Goal: Task Accomplishment & Management: Use online tool/utility

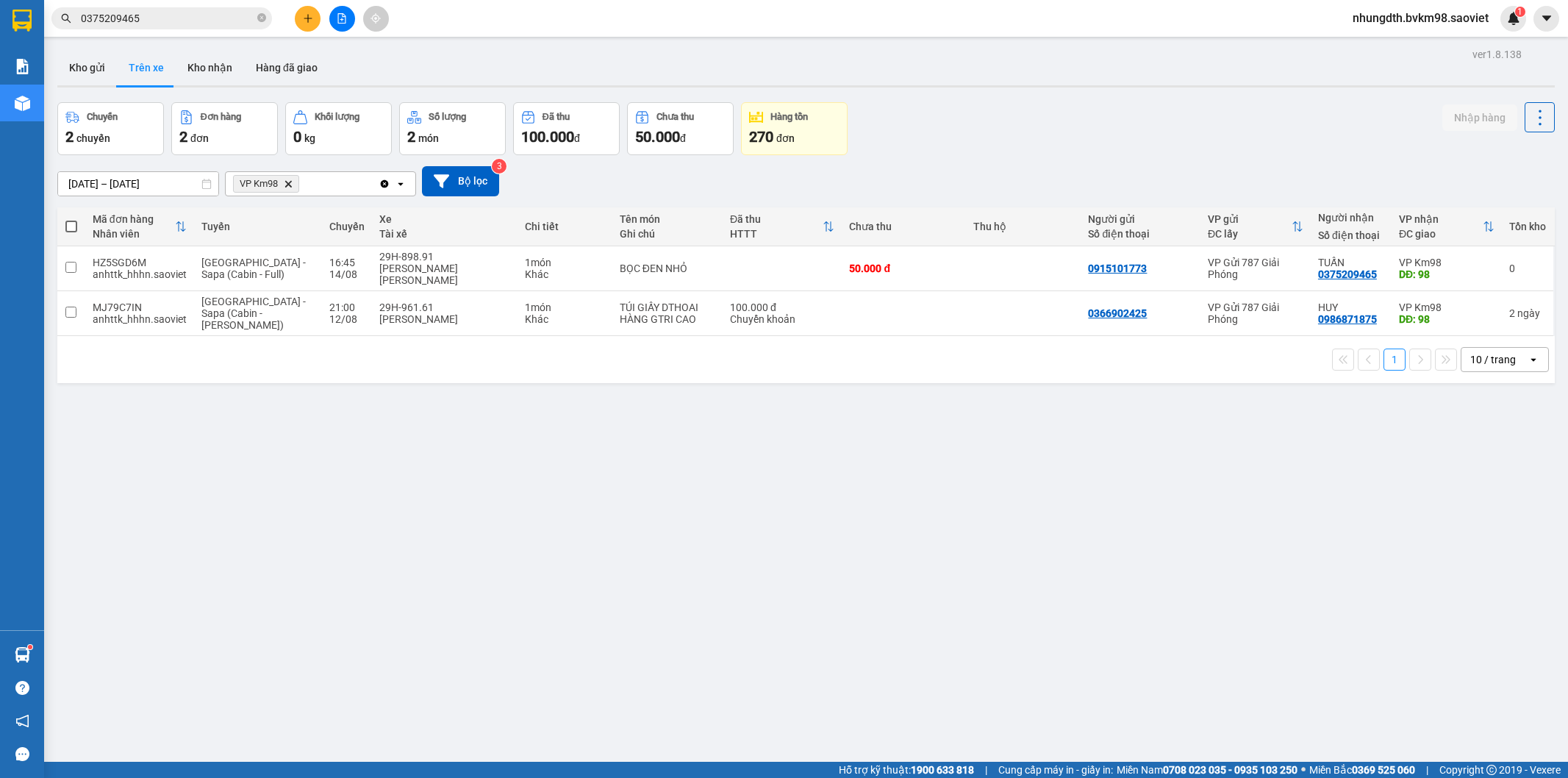
click at [303, 22] on icon "plus" at bounding box center [308, 18] width 11 height 11
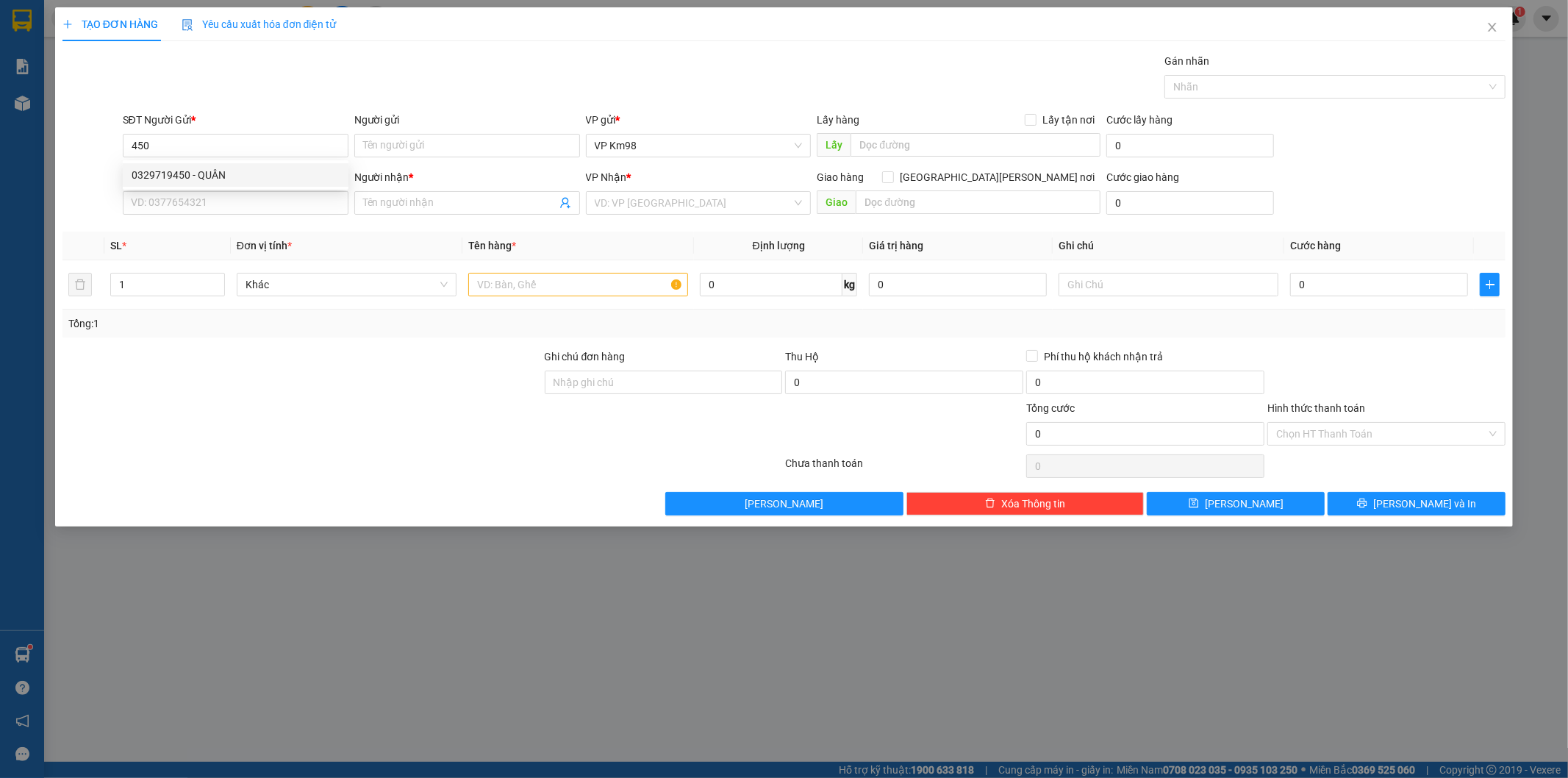
click at [233, 177] on div "0329719450 - QUÂN" at bounding box center [235, 175] width 208 height 16
type input "0329719450"
type input "QUÂN"
type input "0969899586"
type input "Oanh"
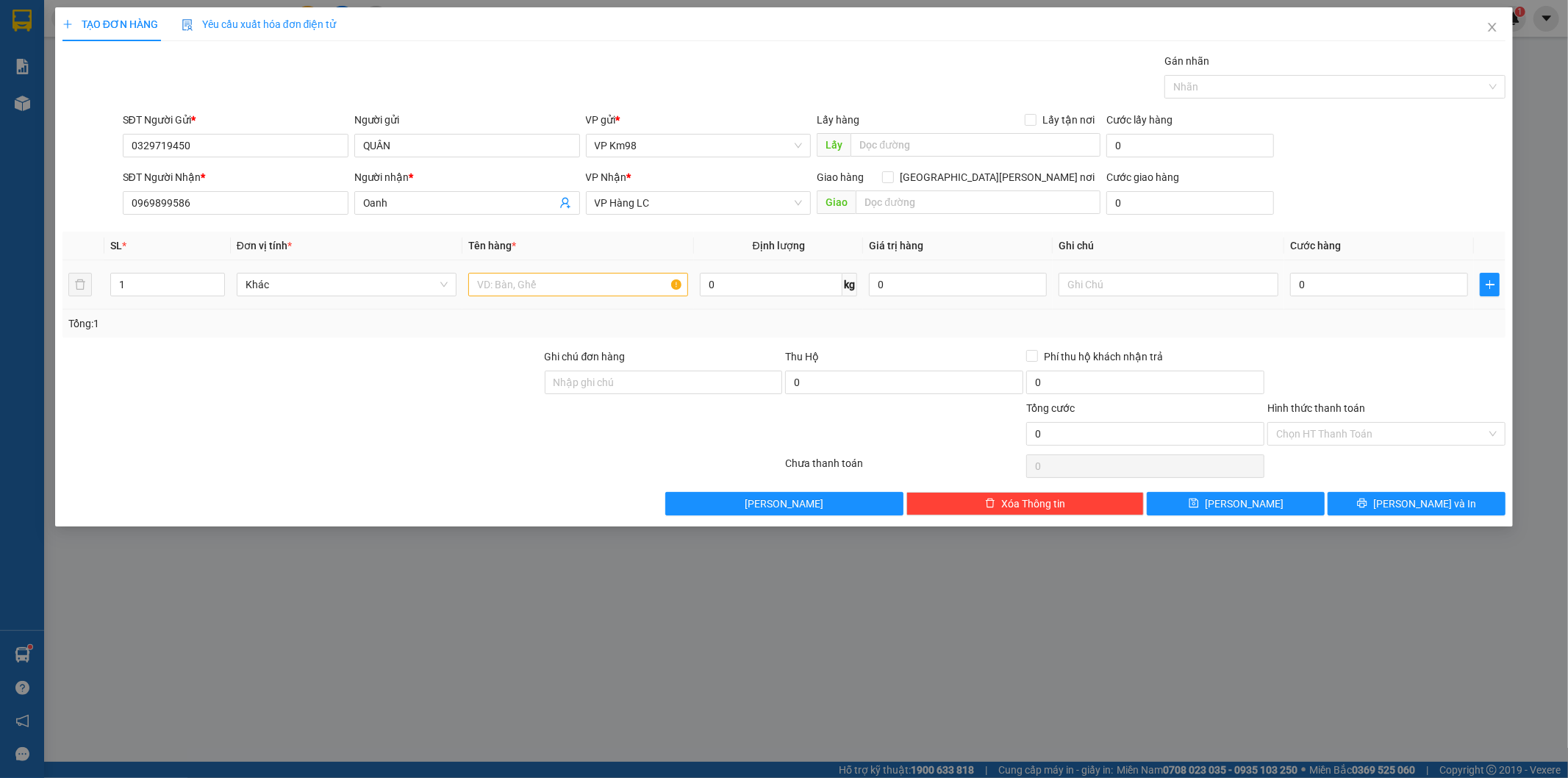
type input "0329719450"
click at [513, 282] on input "text" at bounding box center [578, 284] width 220 height 24
type input "ố"
type input "xốp ốc"
click at [1298, 285] on input "0" at bounding box center [1379, 284] width 178 height 24
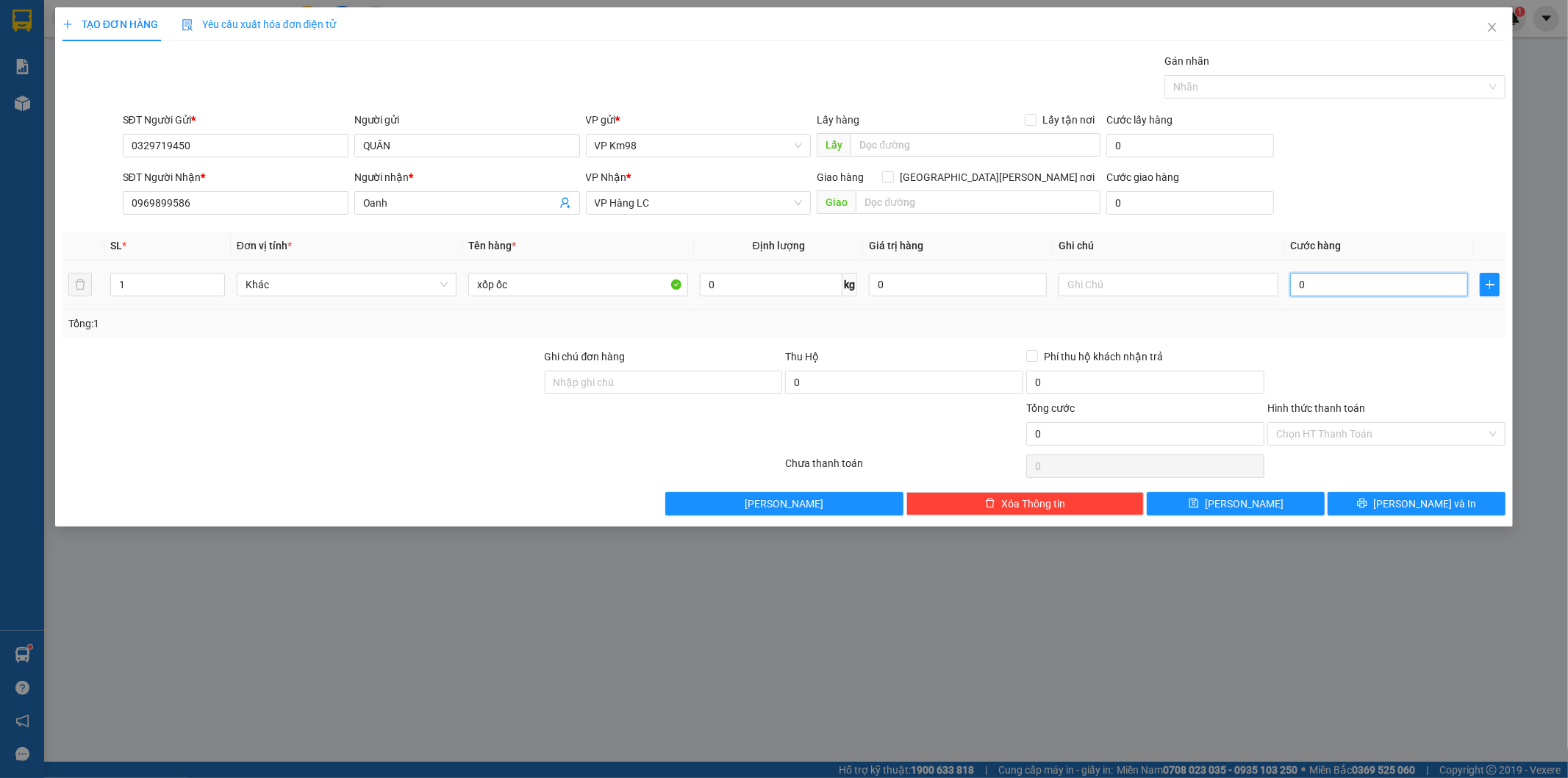
click at [1371, 288] on input "0" at bounding box center [1379, 284] width 178 height 24
click at [1296, 284] on input "0" at bounding box center [1379, 284] width 178 height 24
type input "10"
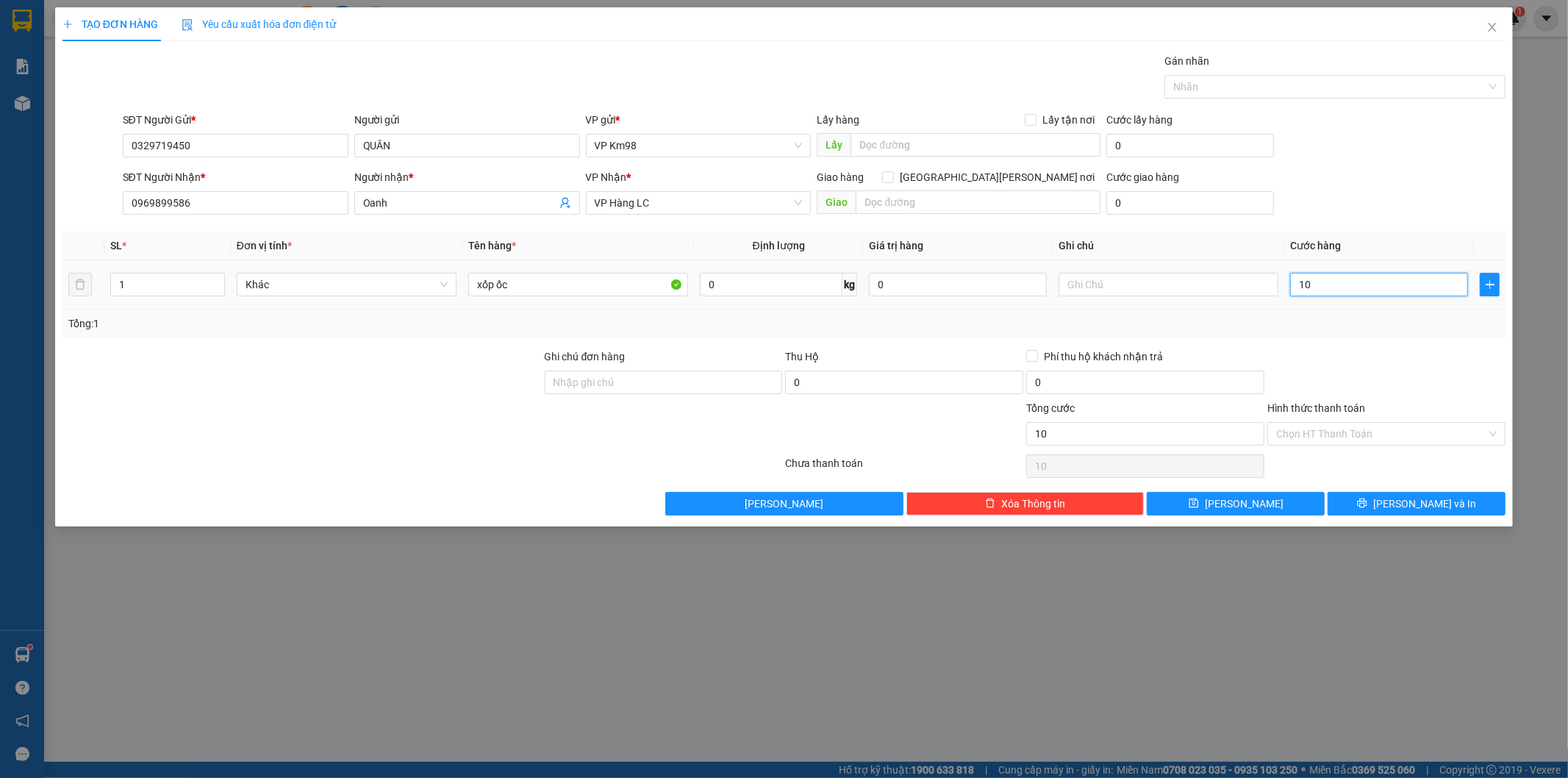
type input "100"
type input "1.000"
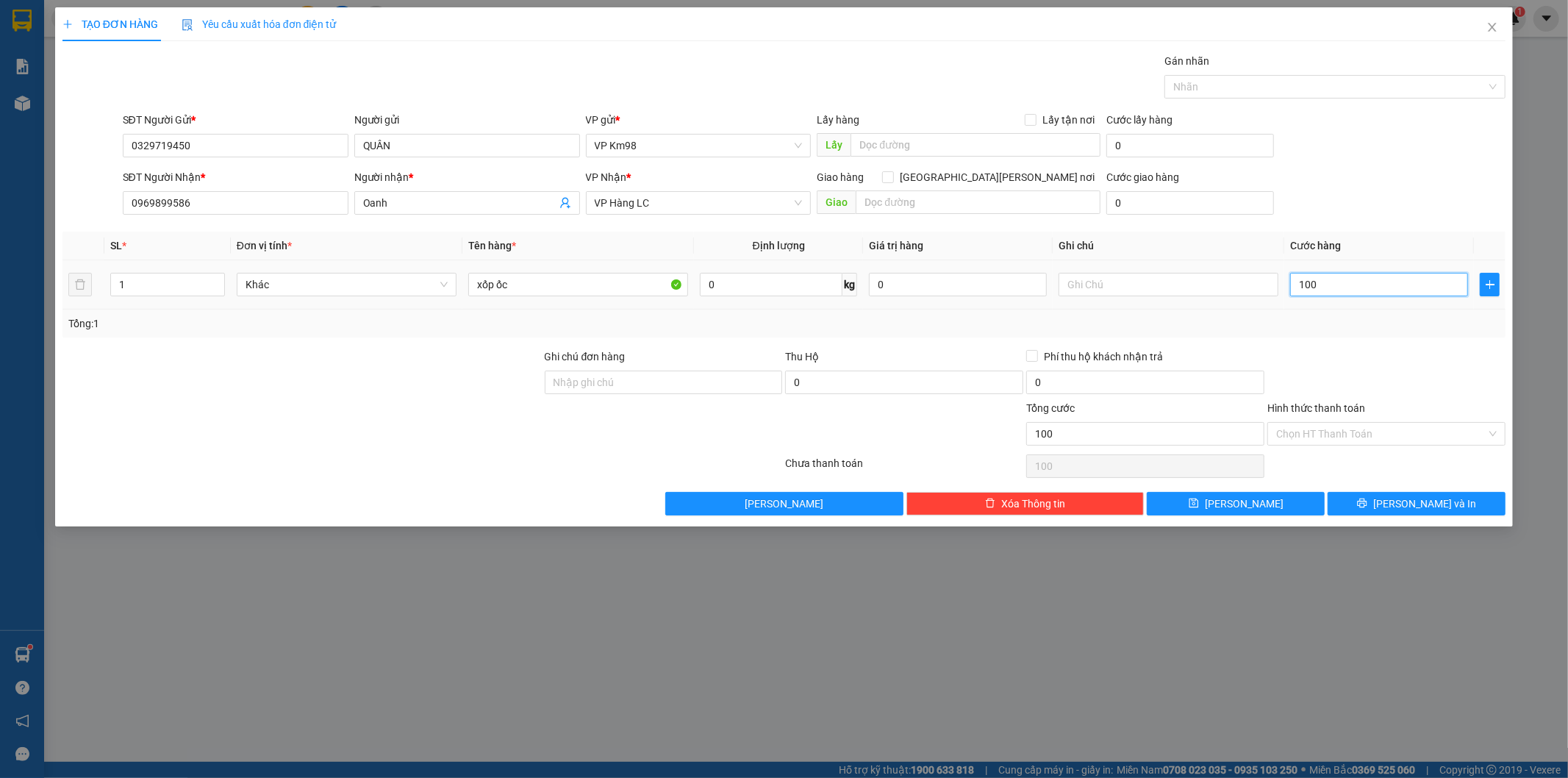
type input "1.000"
type input "11.000"
type input "11.100"
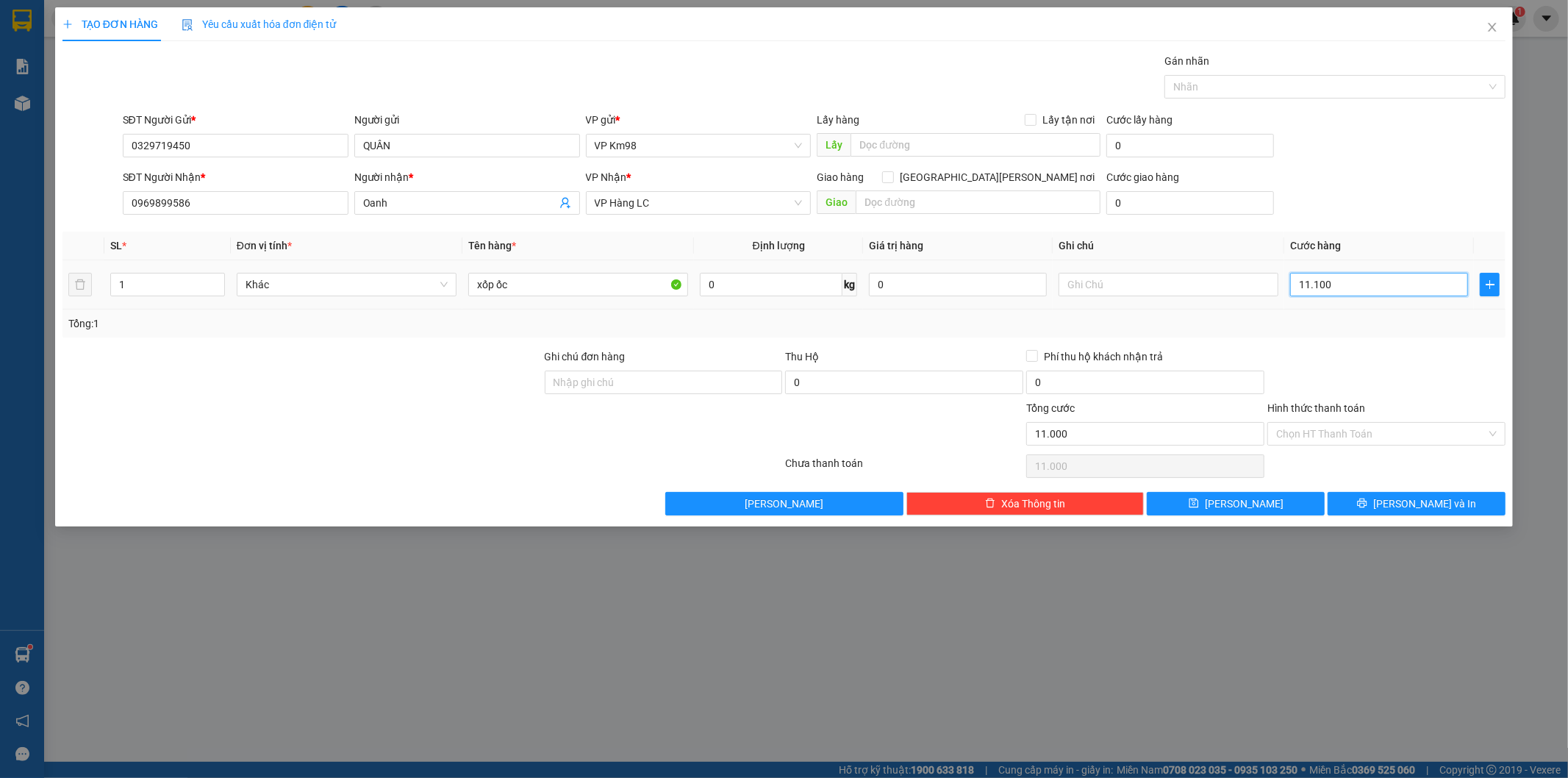
type input "11.100"
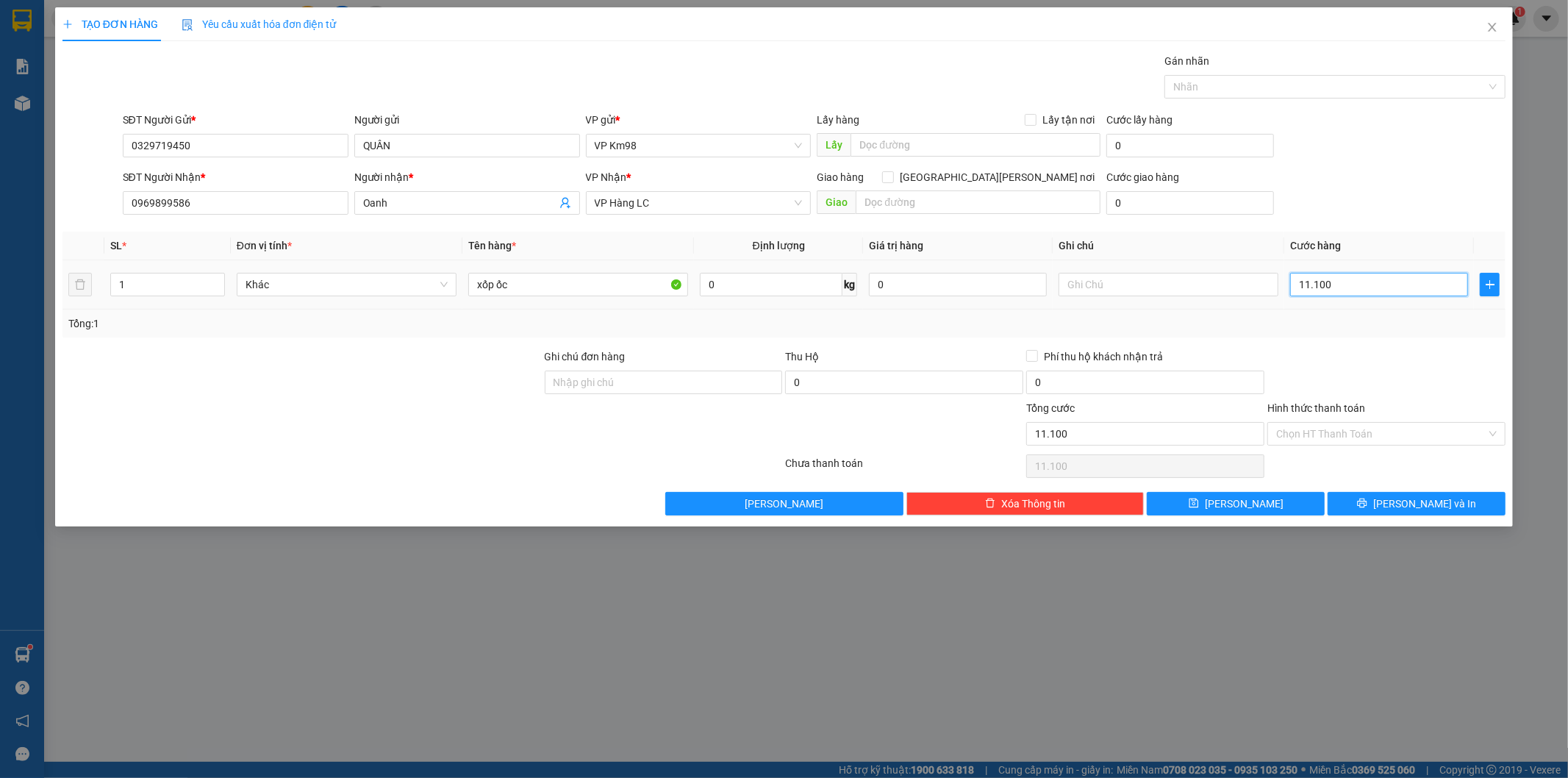
click at [1386, 278] on input "11.100" at bounding box center [1379, 284] width 178 height 24
type input "1.110"
type input "0"
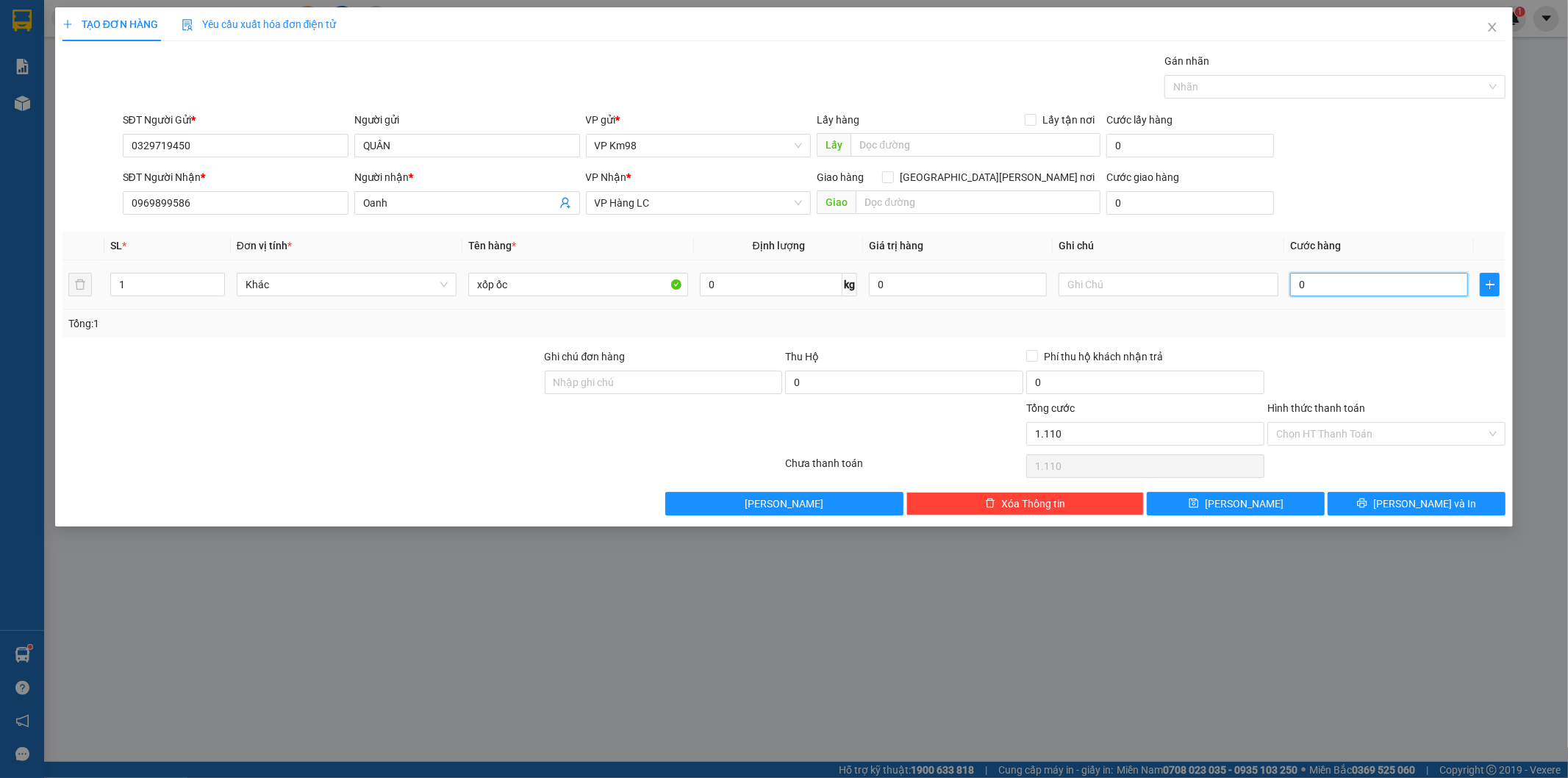
type input "0"
click at [1294, 288] on input "0" at bounding box center [1379, 284] width 178 height 24
type input "10"
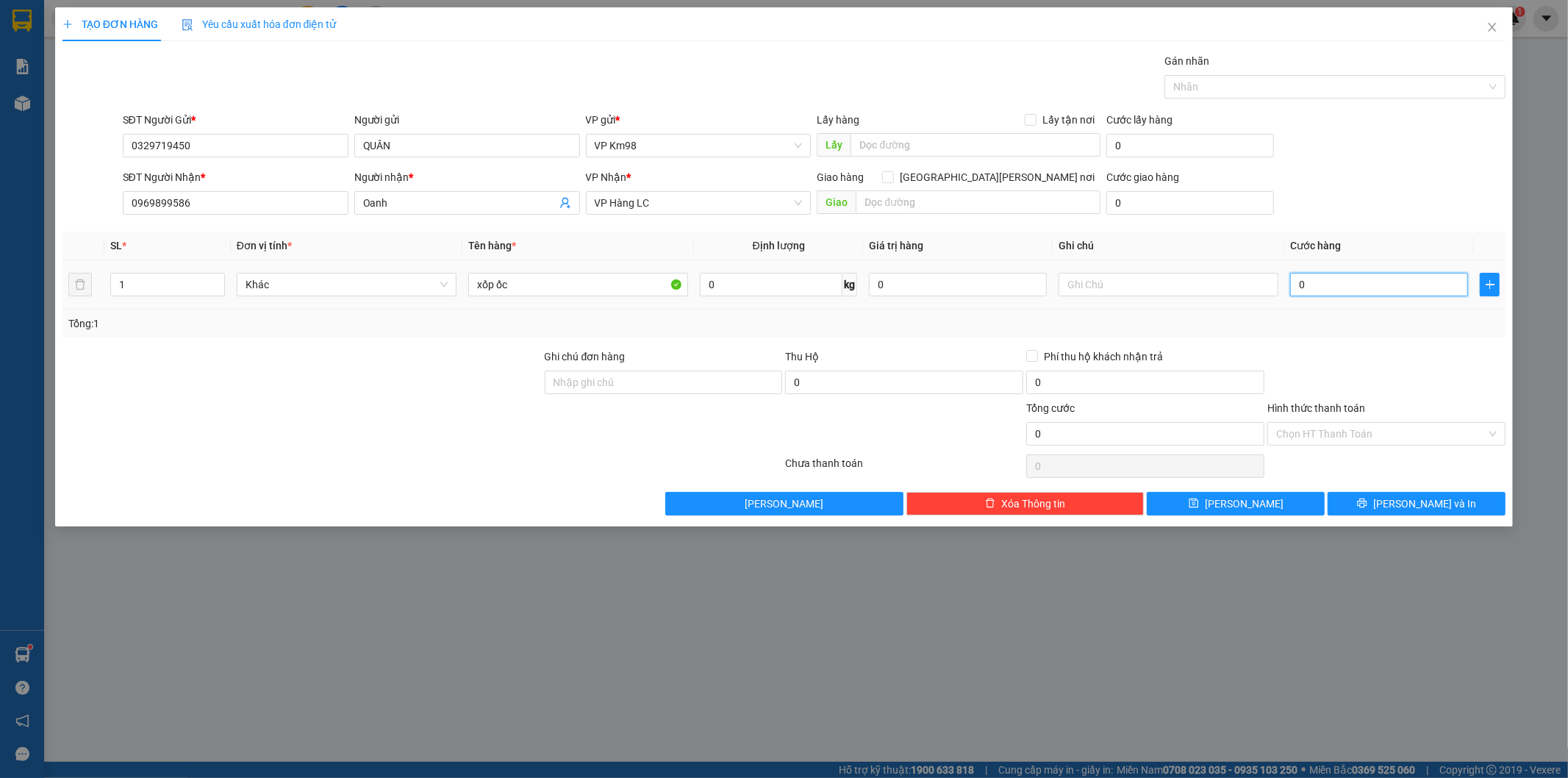
type input "10"
type input "100"
type input "1.000"
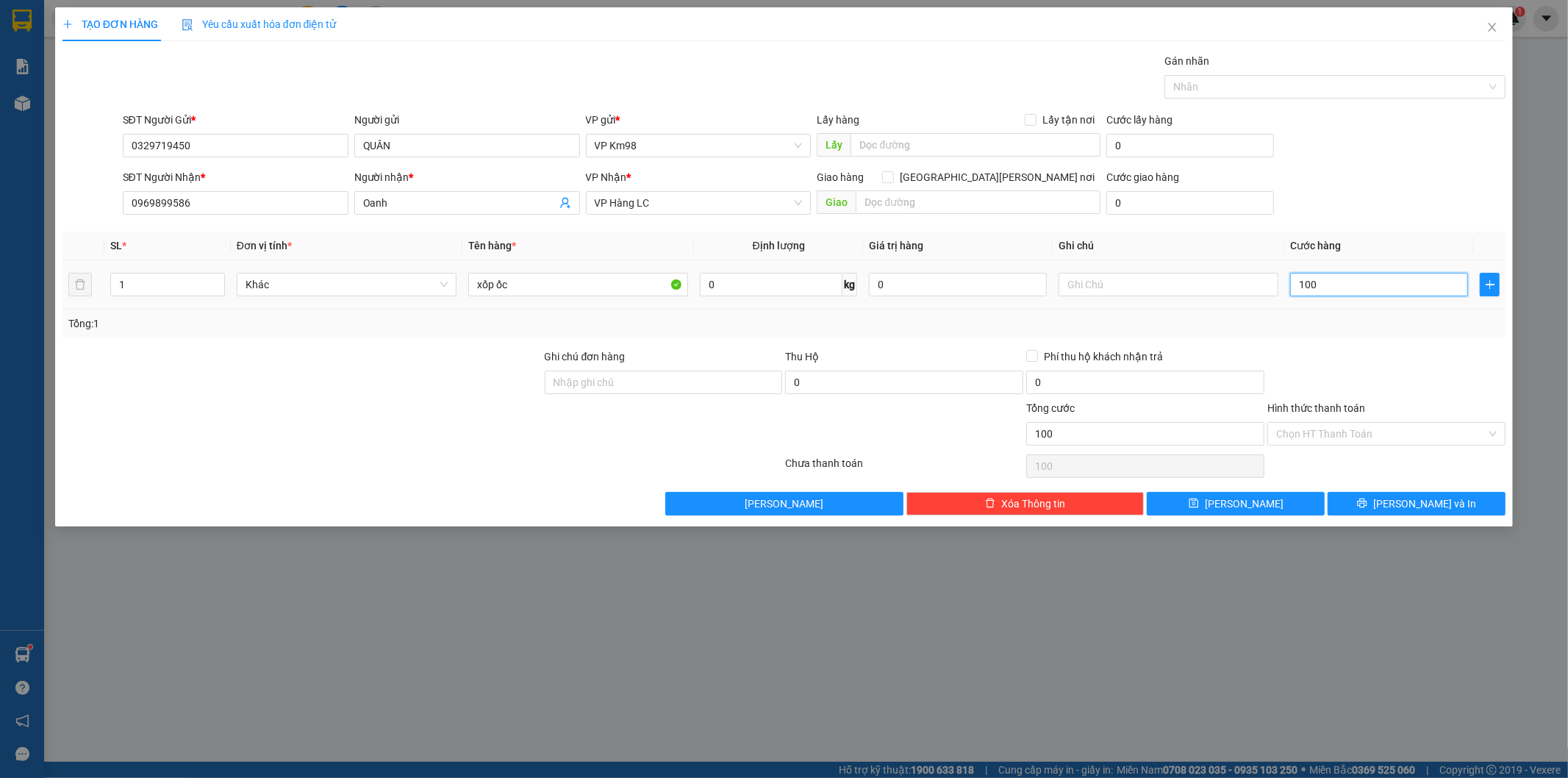
type input "1.000"
type input "10.000"
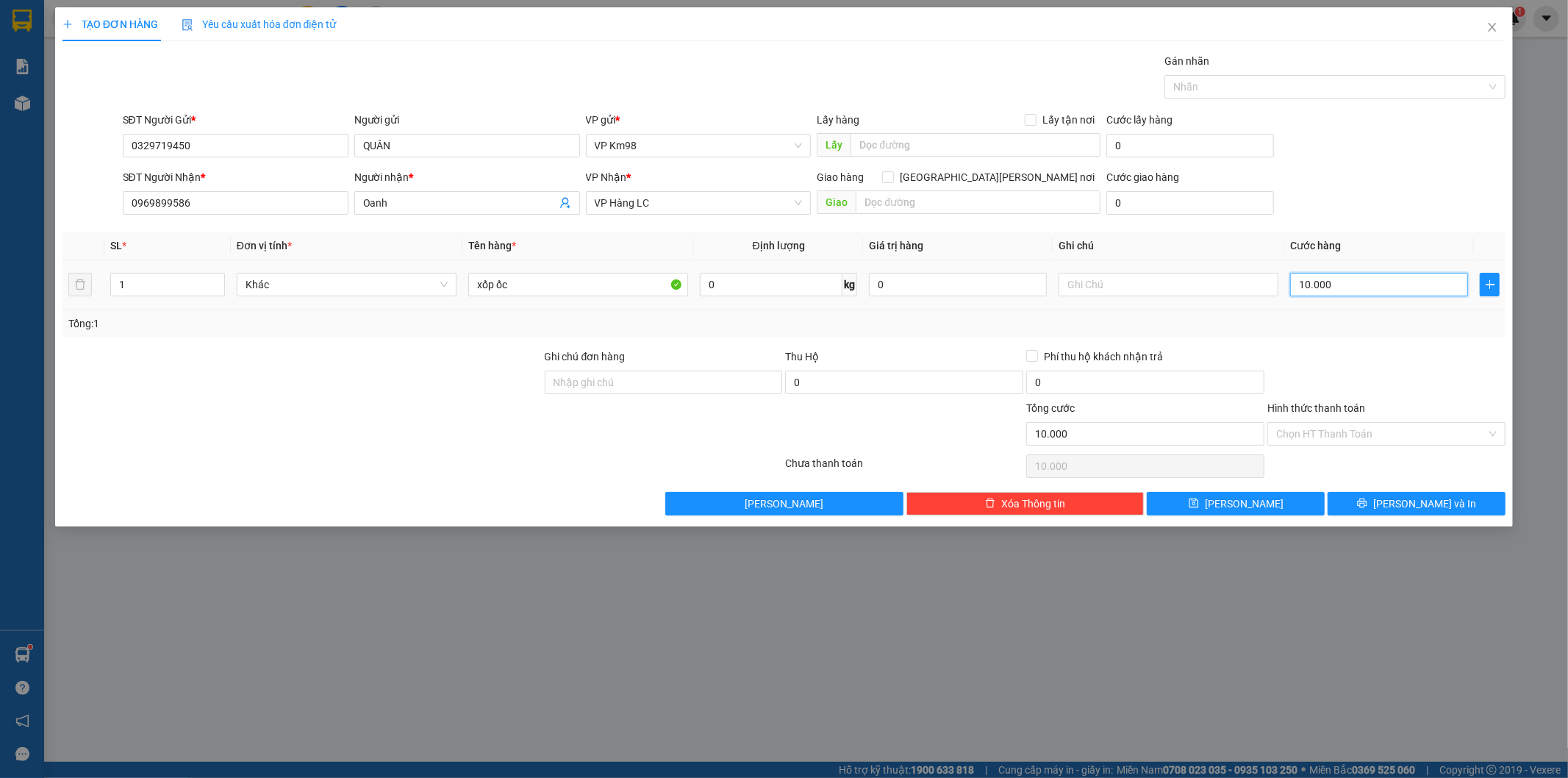
type input "100.000"
click at [1368, 508] on icon "printer" at bounding box center [1362, 503] width 11 height 11
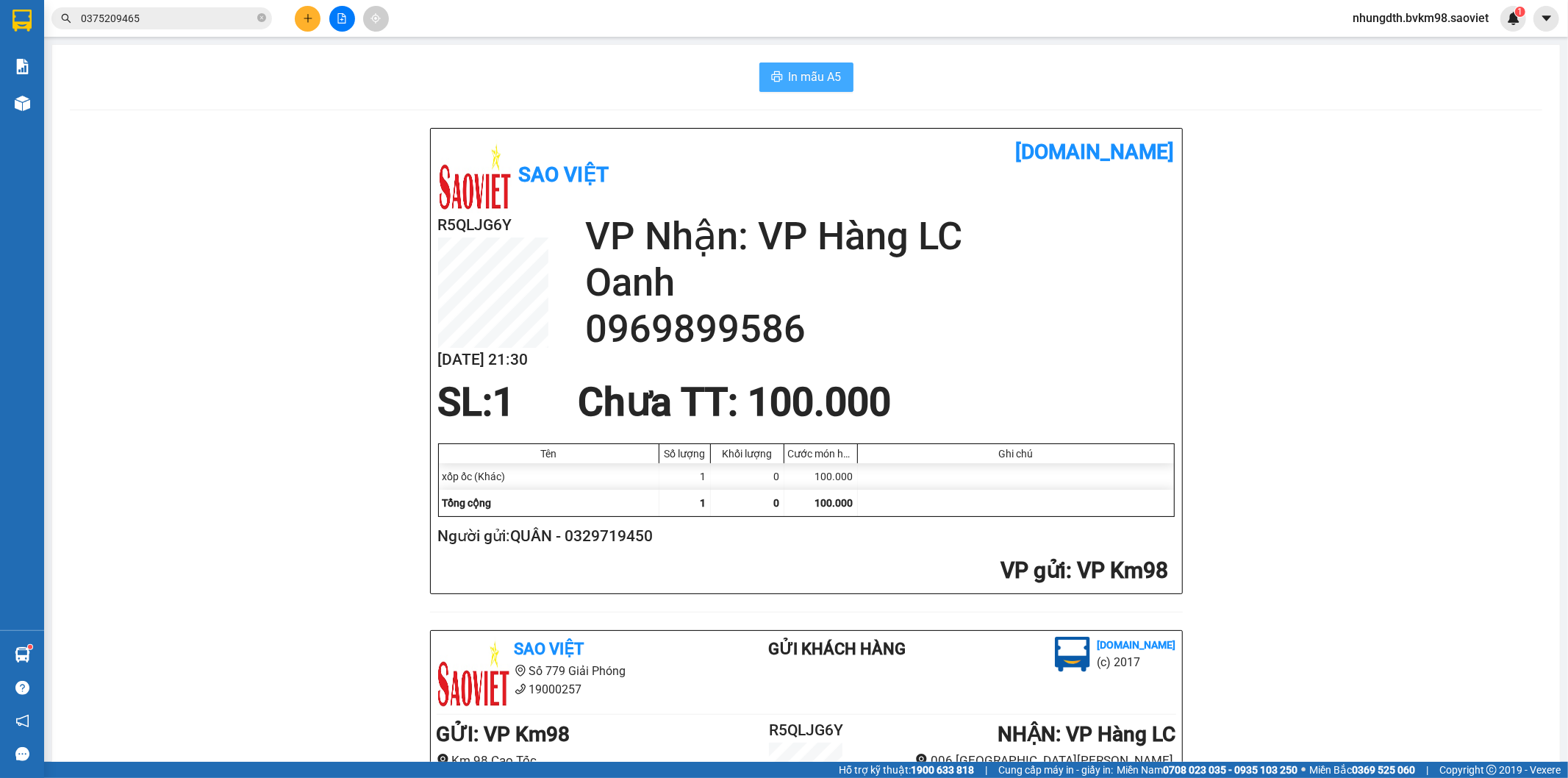
click at [789, 78] on span "In mẫu A5" at bounding box center [815, 76] width 53 height 18
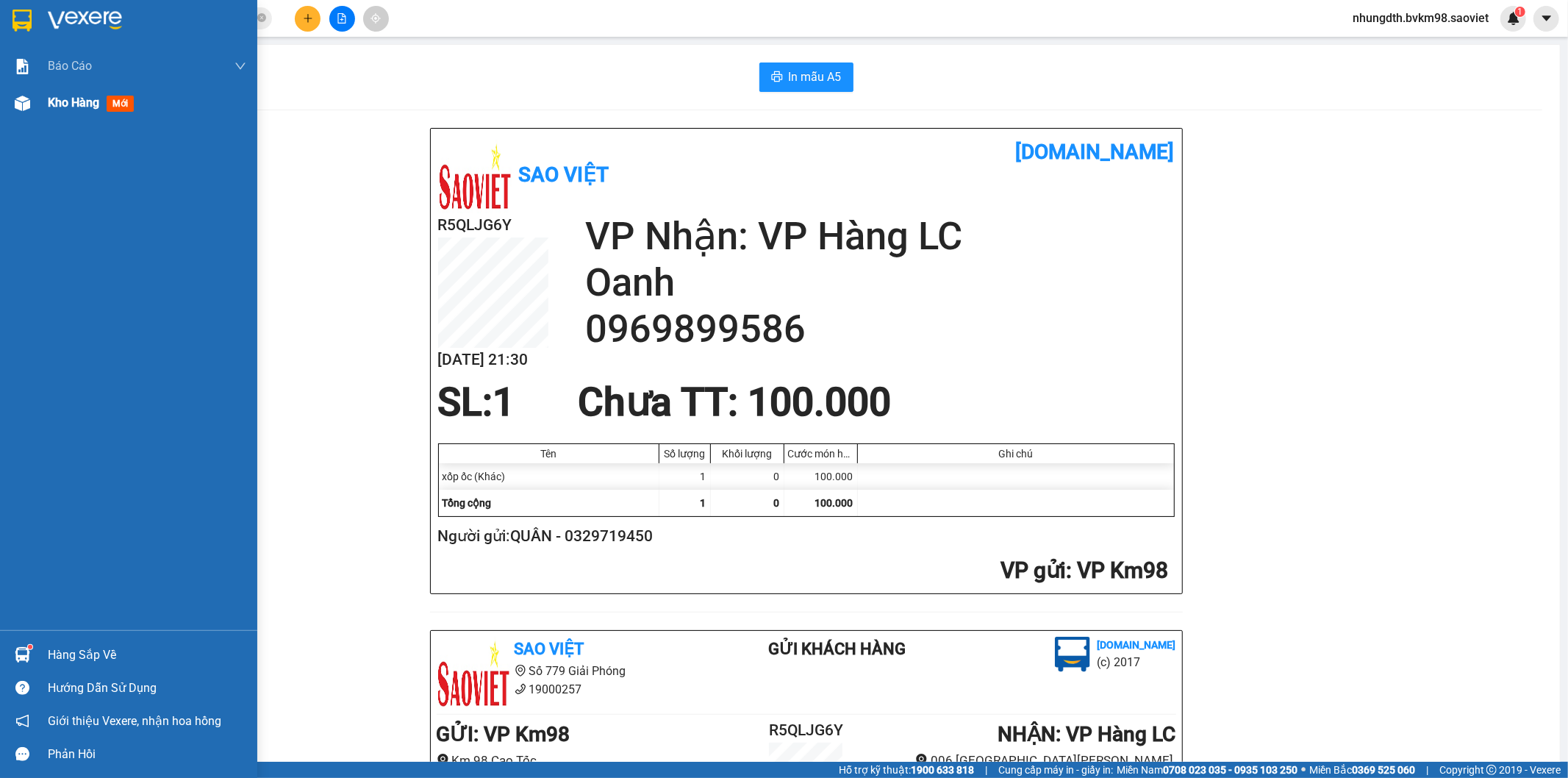
click at [32, 111] on div at bounding box center [22, 102] width 25 height 25
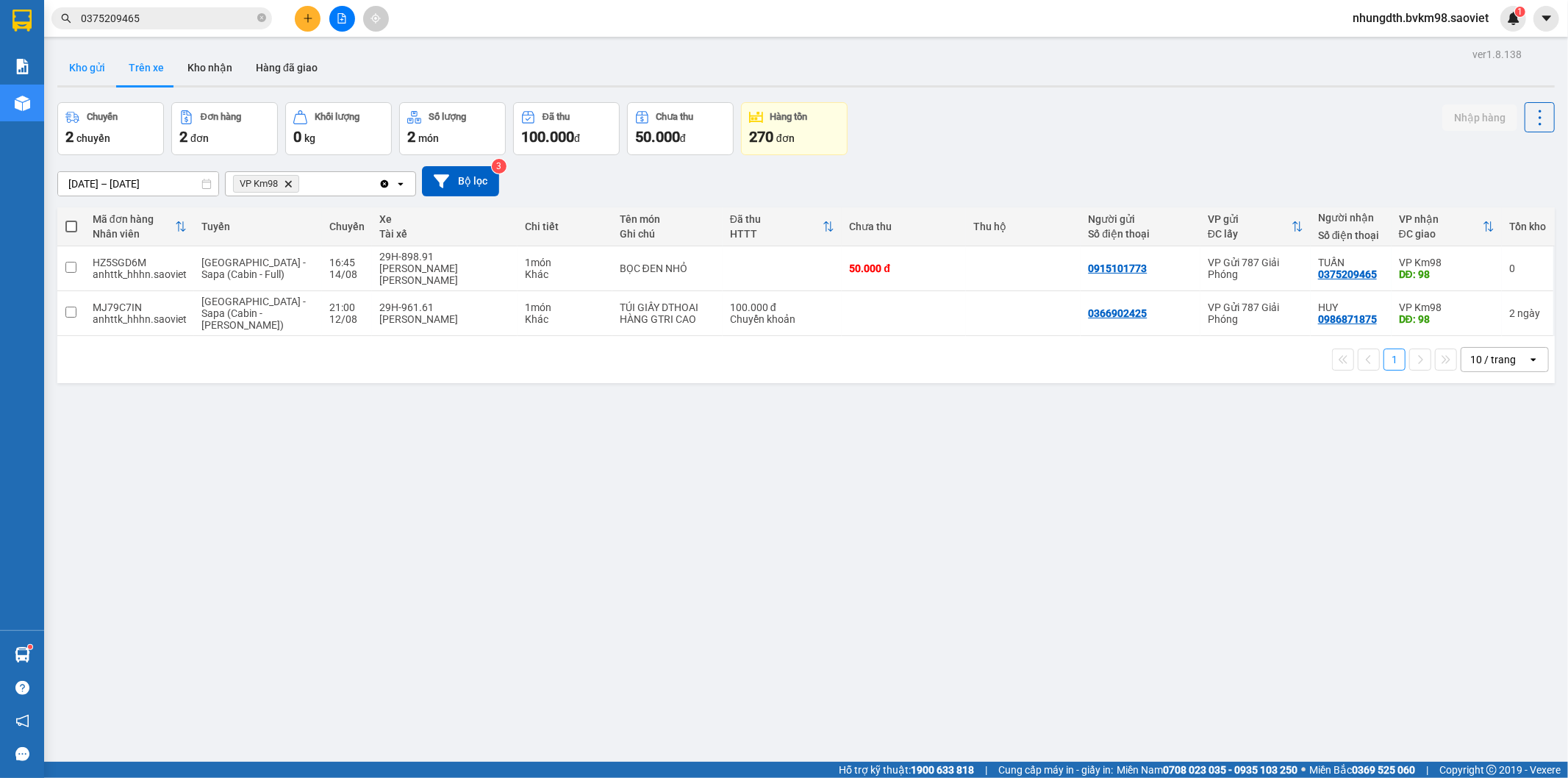
click at [93, 71] on button "Kho gửi" at bounding box center [87, 67] width 60 height 35
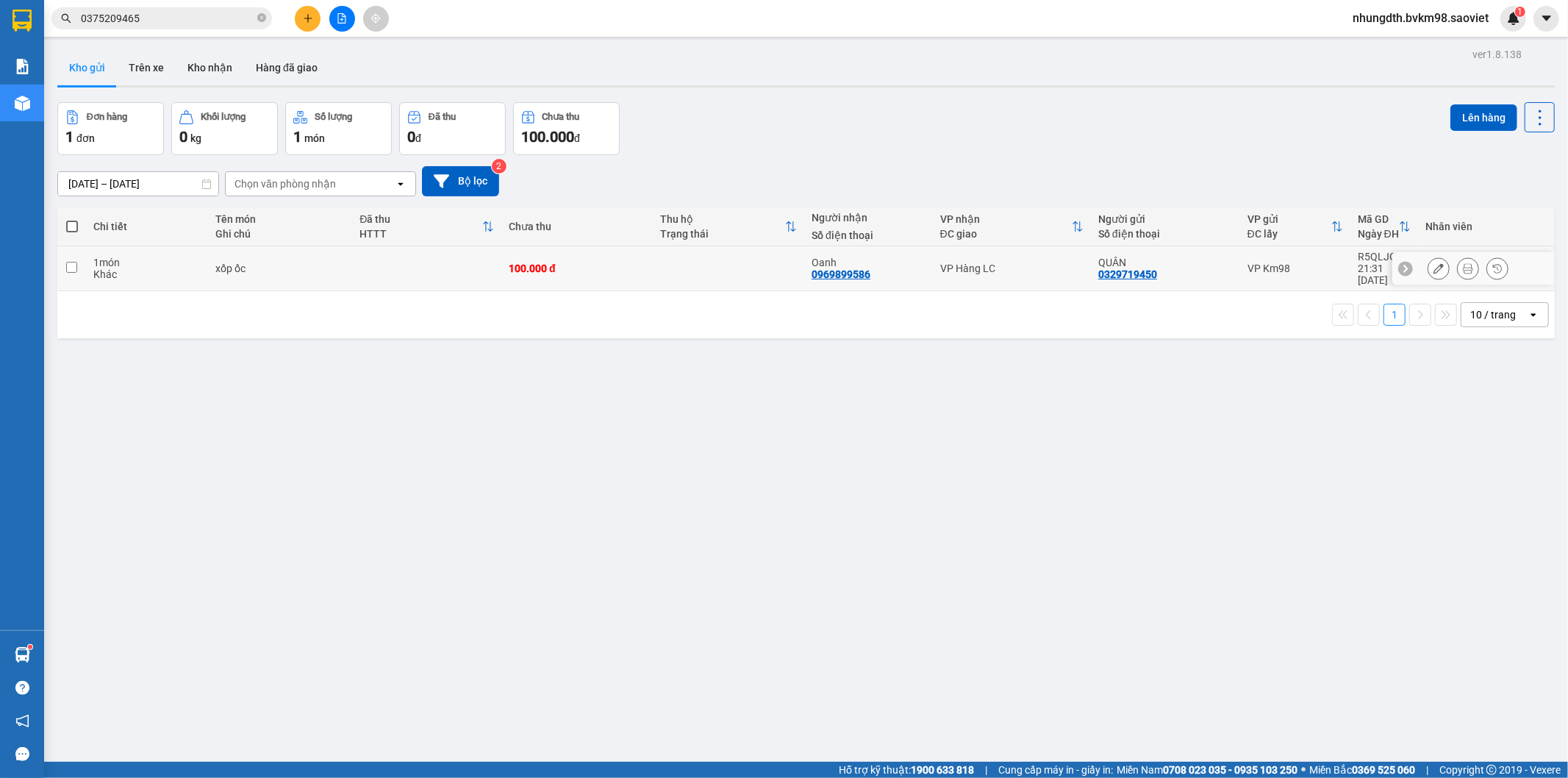
click at [212, 269] on td "xốp ốc" at bounding box center [280, 268] width 145 height 45
checkbox input "true"
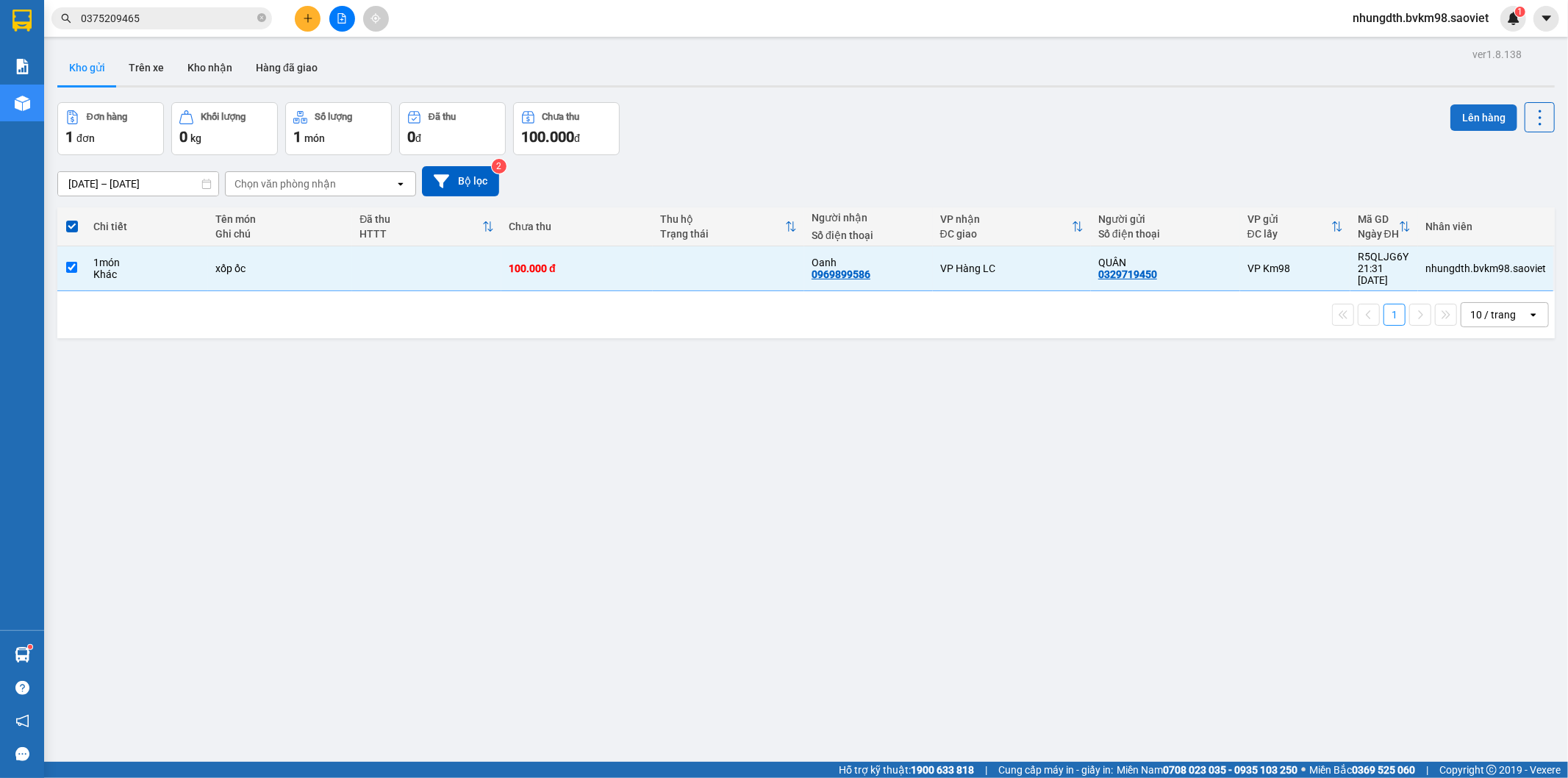
click at [1459, 116] on button "Lên hàng" at bounding box center [1484, 117] width 67 height 26
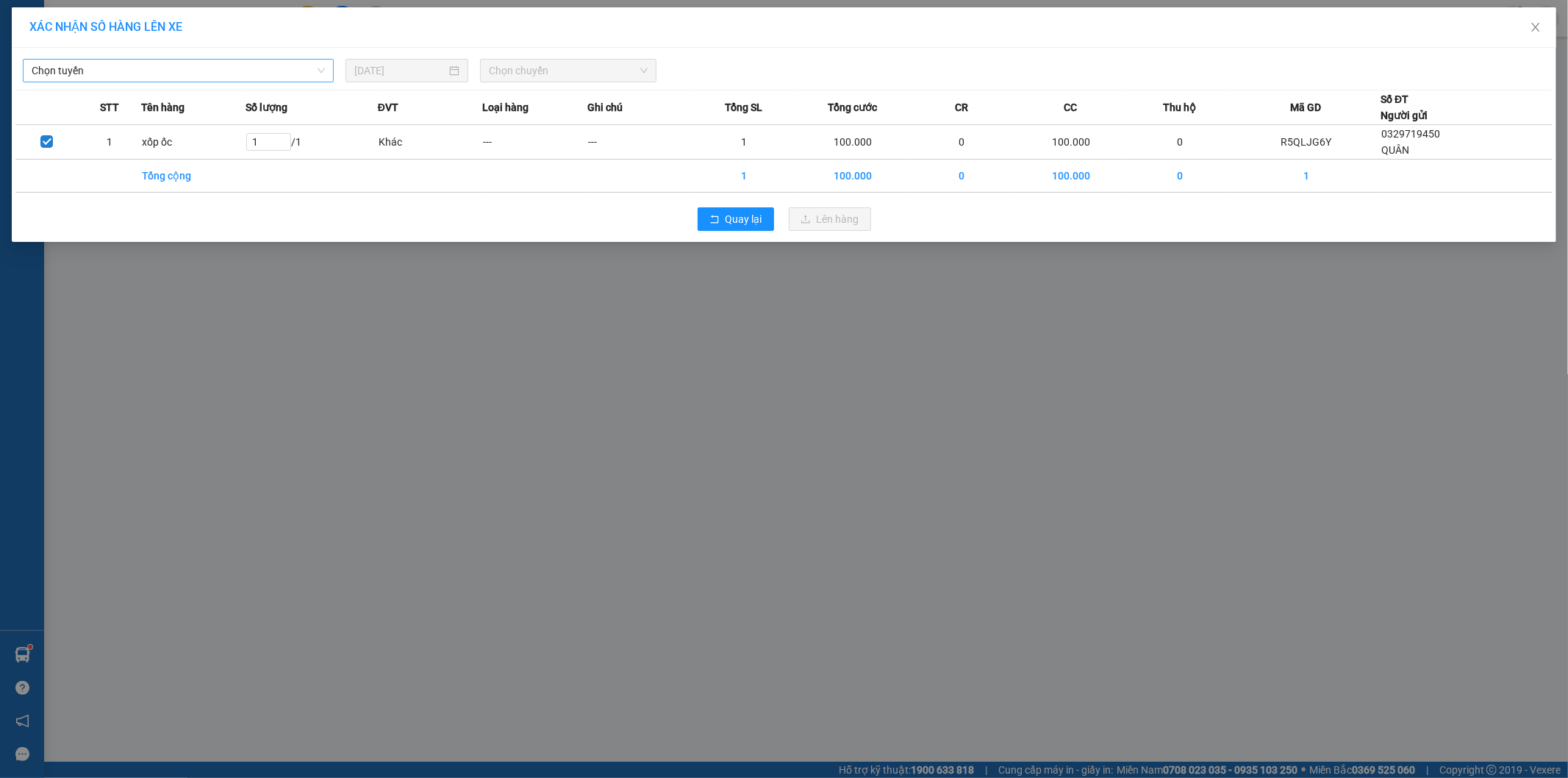
click at [258, 64] on span "Chọn tuyến" at bounding box center [179, 71] width 294 height 22
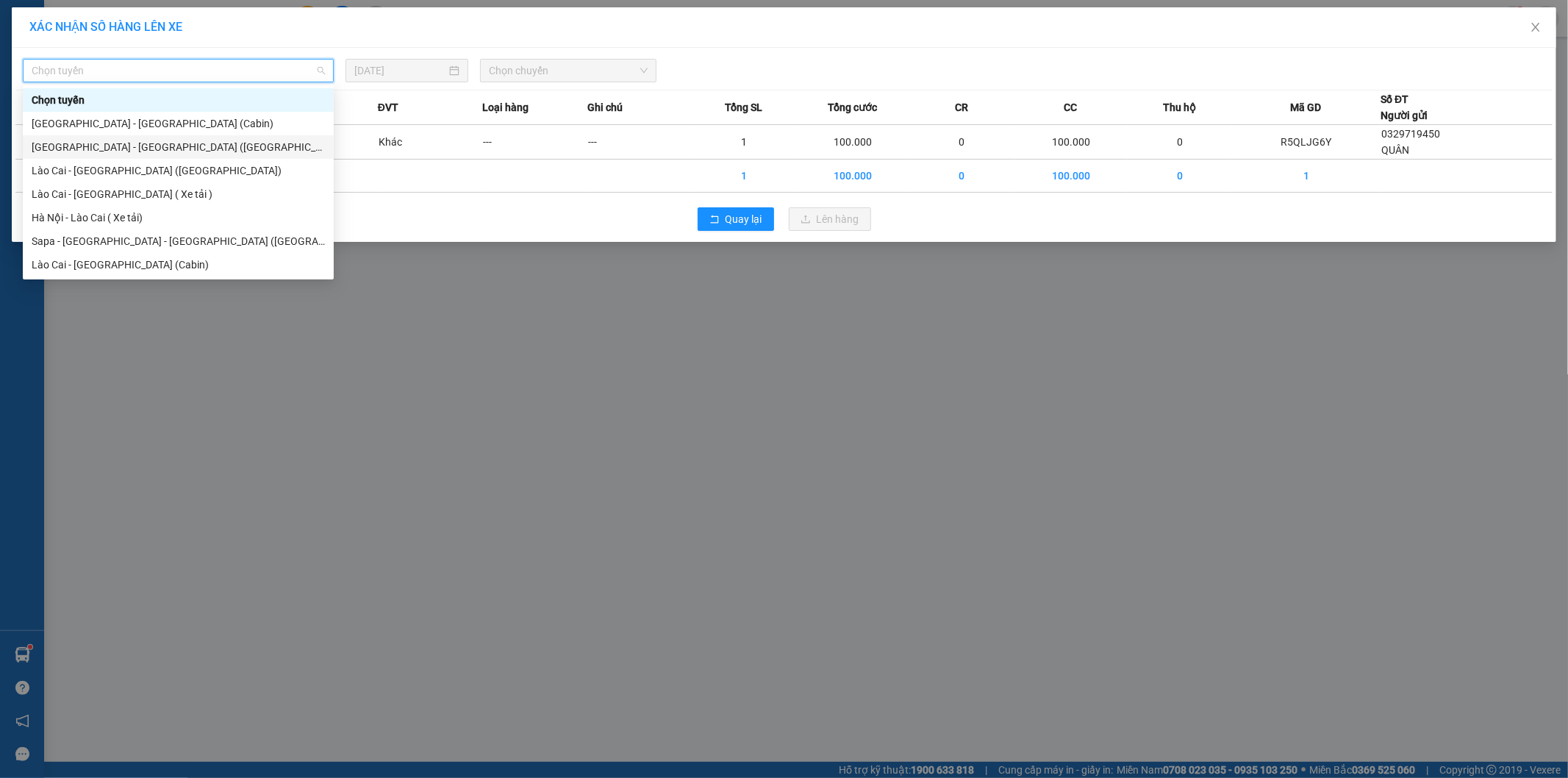
click at [158, 157] on div "[GEOGRAPHIC_DATA] - [GEOGRAPHIC_DATA] ([GEOGRAPHIC_DATA])" at bounding box center [178, 147] width 311 height 24
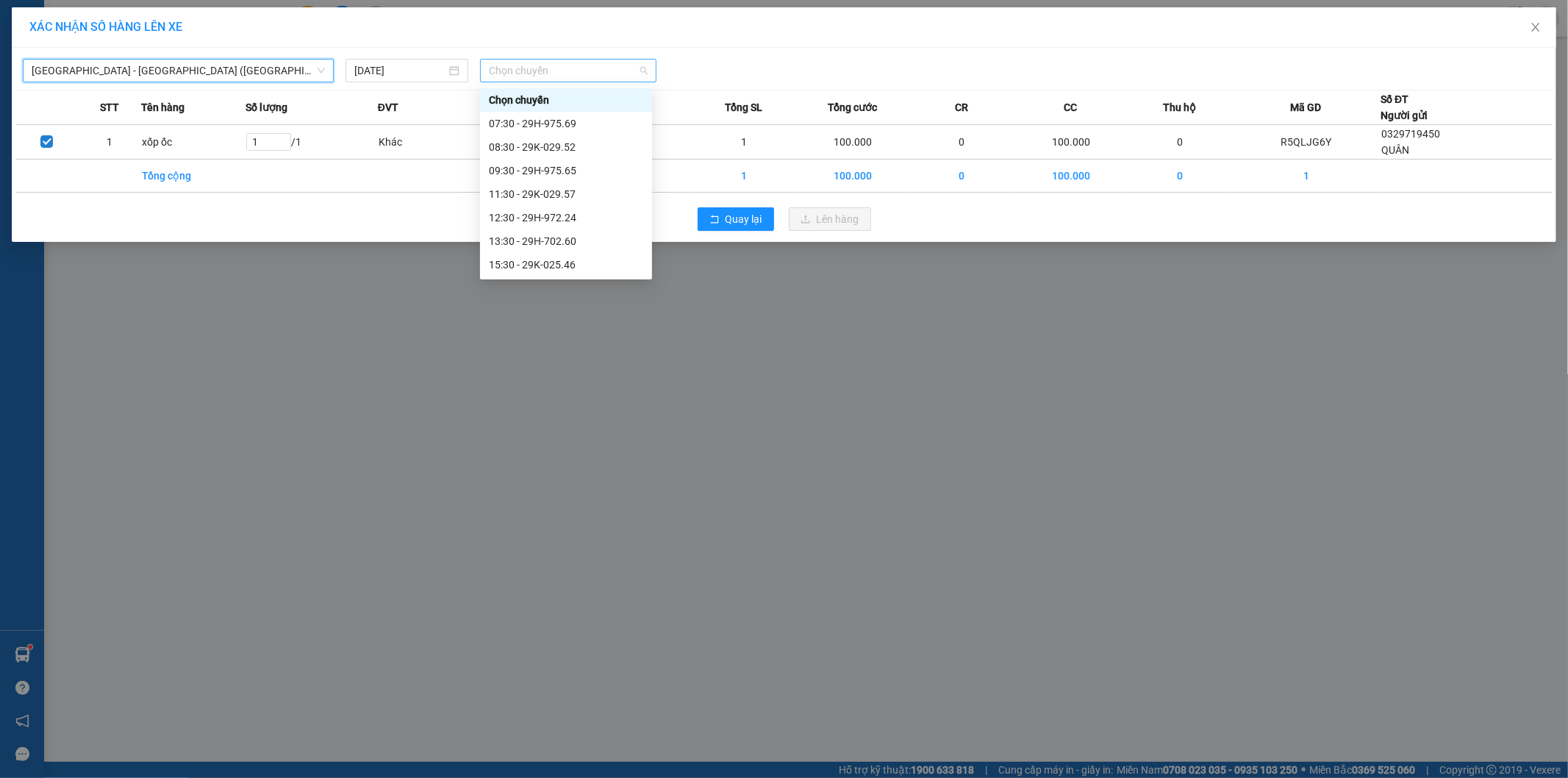
click at [537, 75] on span "Chọn chuyến" at bounding box center [568, 71] width 159 height 22
click at [547, 221] on div "20:30 - 29H-702.20" at bounding box center [566, 218] width 154 height 16
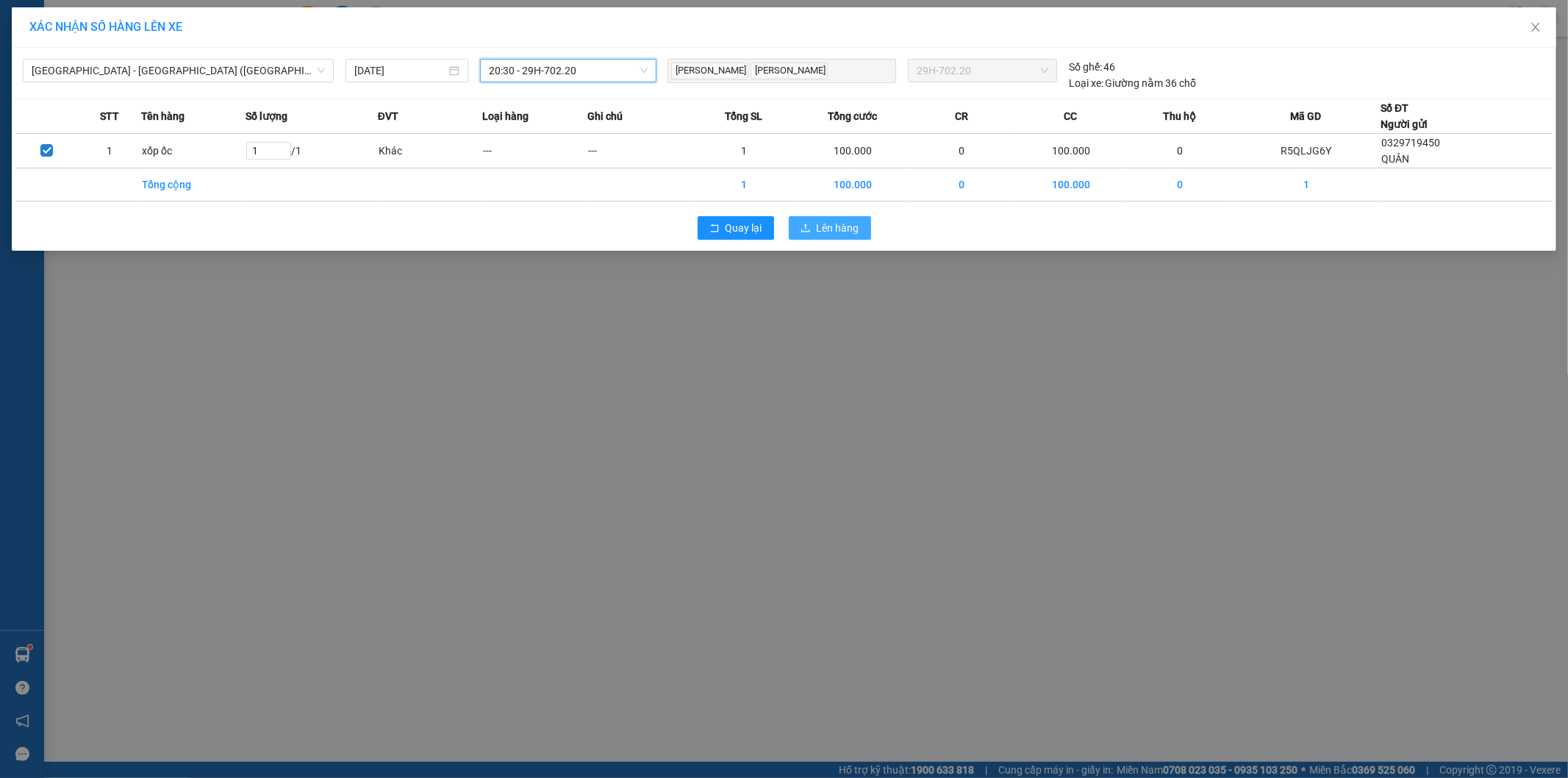
click at [832, 234] on span "Lên hàng" at bounding box center [838, 228] width 43 height 16
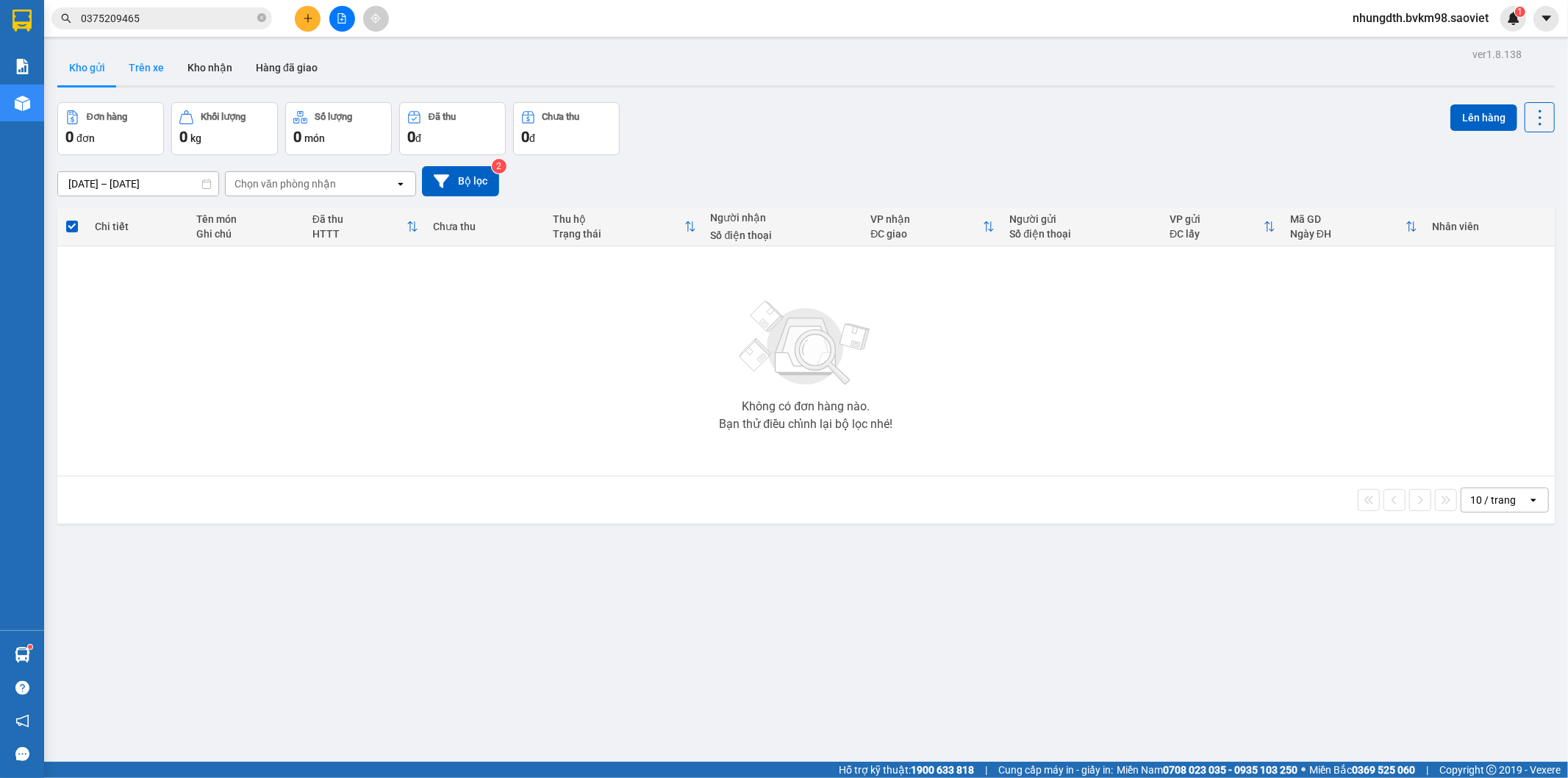
click at [153, 61] on button "Trên xe" at bounding box center [147, 67] width 59 height 35
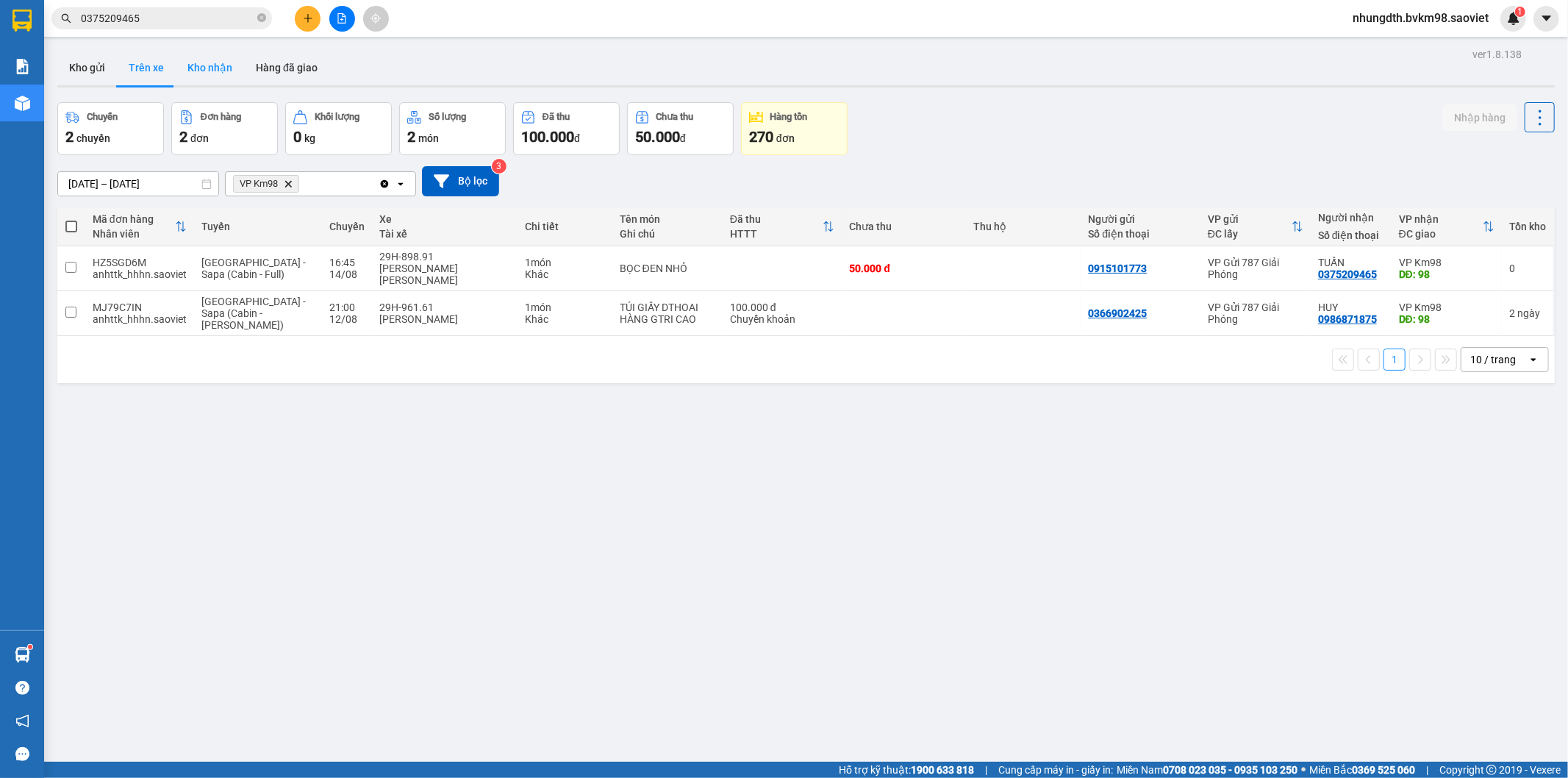
click at [218, 67] on button "Kho nhận" at bounding box center [209, 67] width 68 height 35
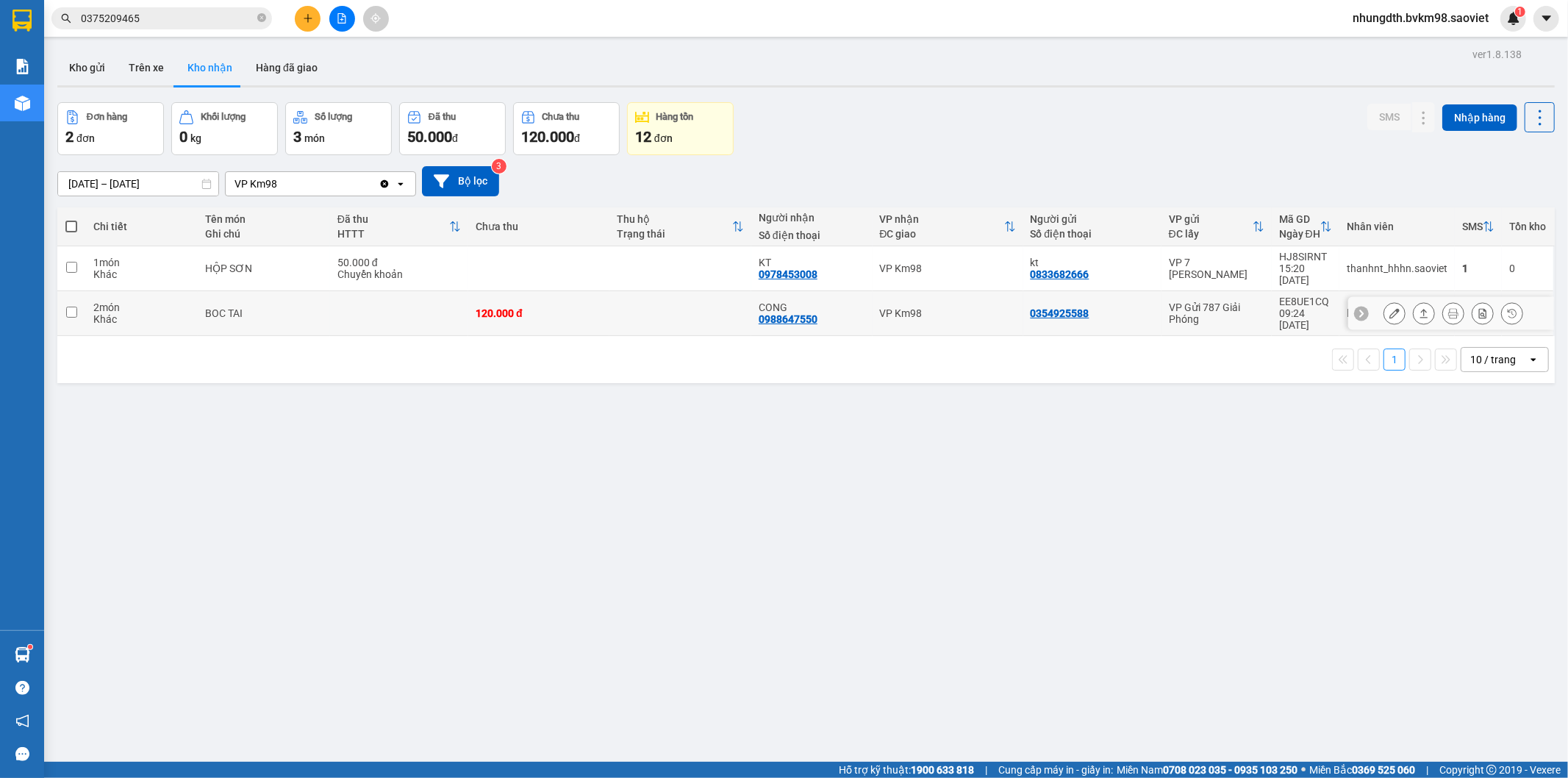
click at [731, 293] on td at bounding box center [680, 313] width 141 height 45
checkbox input "true"
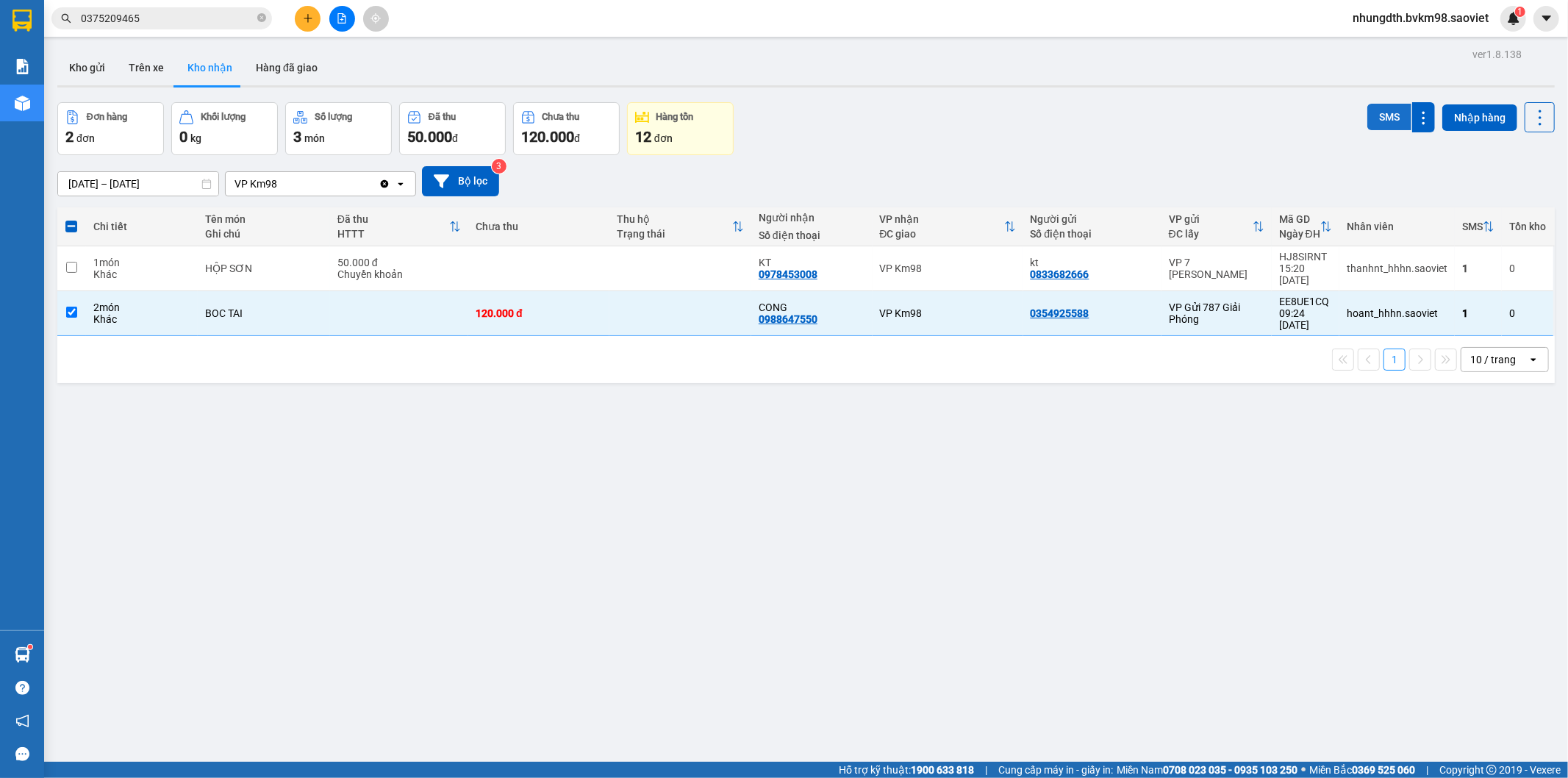
click at [1376, 111] on button "SMS" at bounding box center [1390, 116] width 44 height 26
click at [341, 28] on button at bounding box center [342, 18] width 25 height 25
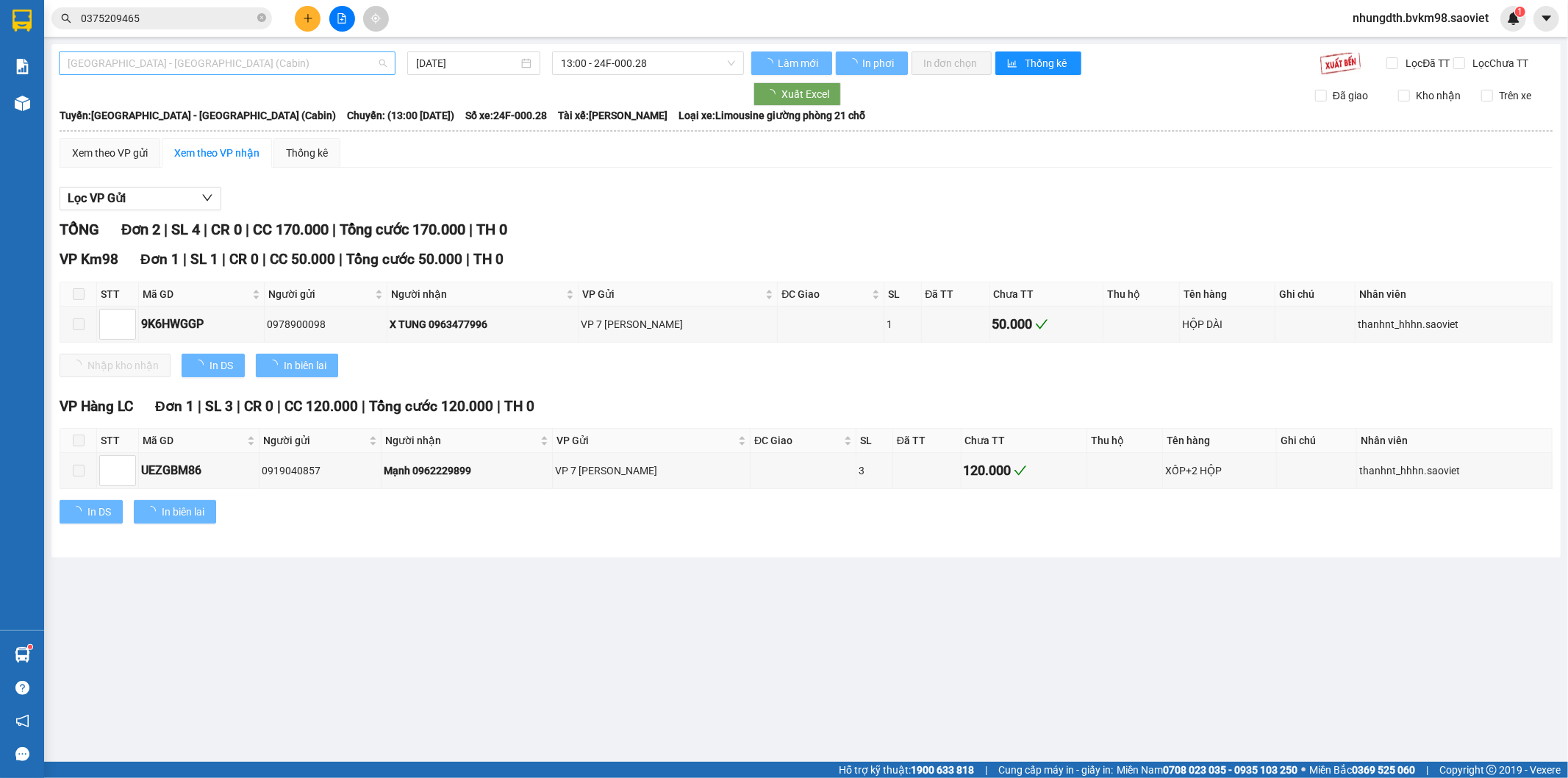
click at [291, 62] on span "[GEOGRAPHIC_DATA] - [GEOGRAPHIC_DATA] (Cabin)" at bounding box center [226, 63] width 319 height 22
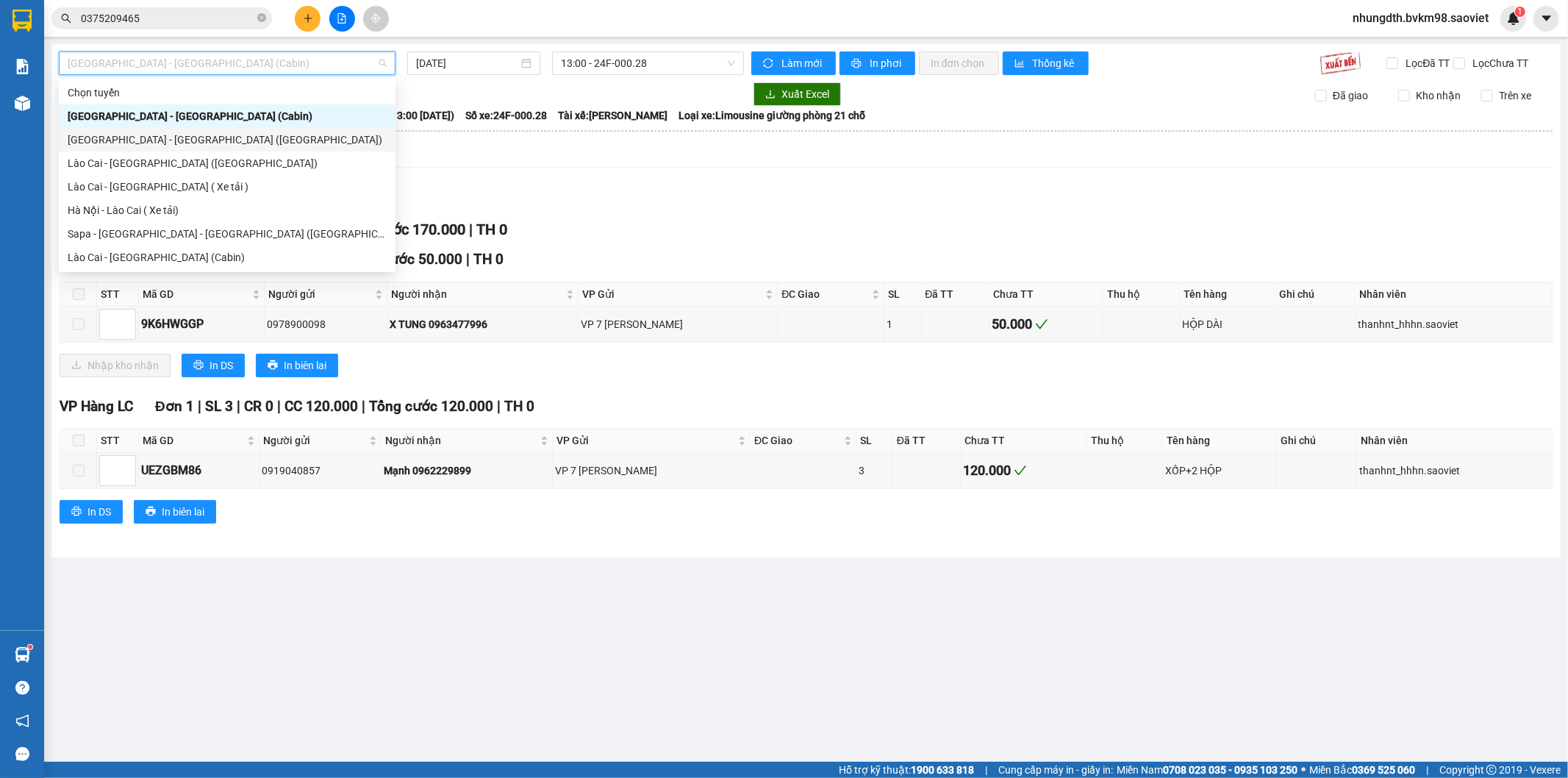
click at [116, 131] on div "[GEOGRAPHIC_DATA] - [GEOGRAPHIC_DATA] ([GEOGRAPHIC_DATA])" at bounding box center [226, 139] width 319 height 16
type input "[DATE]"
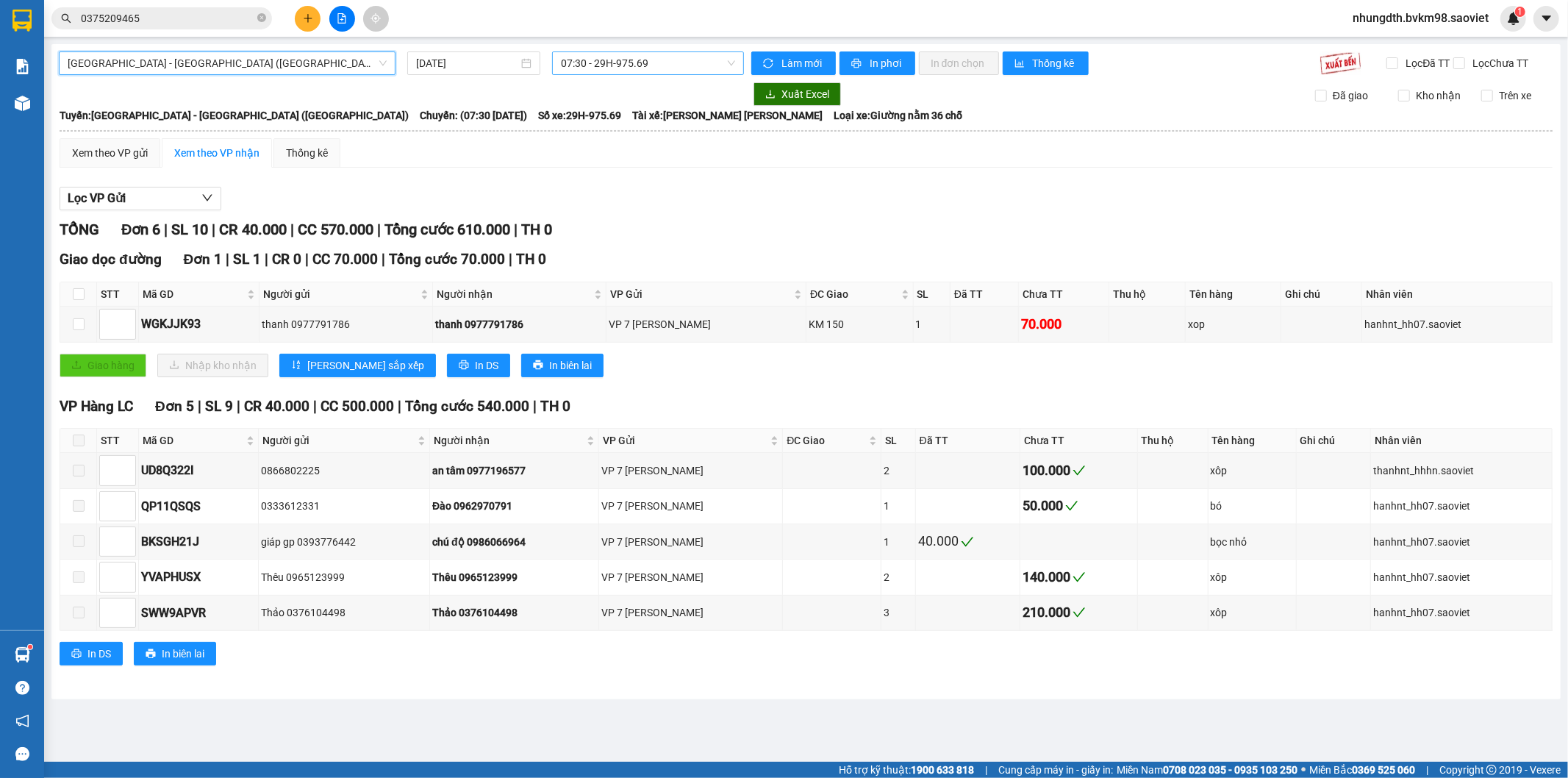
click at [621, 62] on span "07:30 - 29H-975.69" at bounding box center [648, 63] width 174 height 22
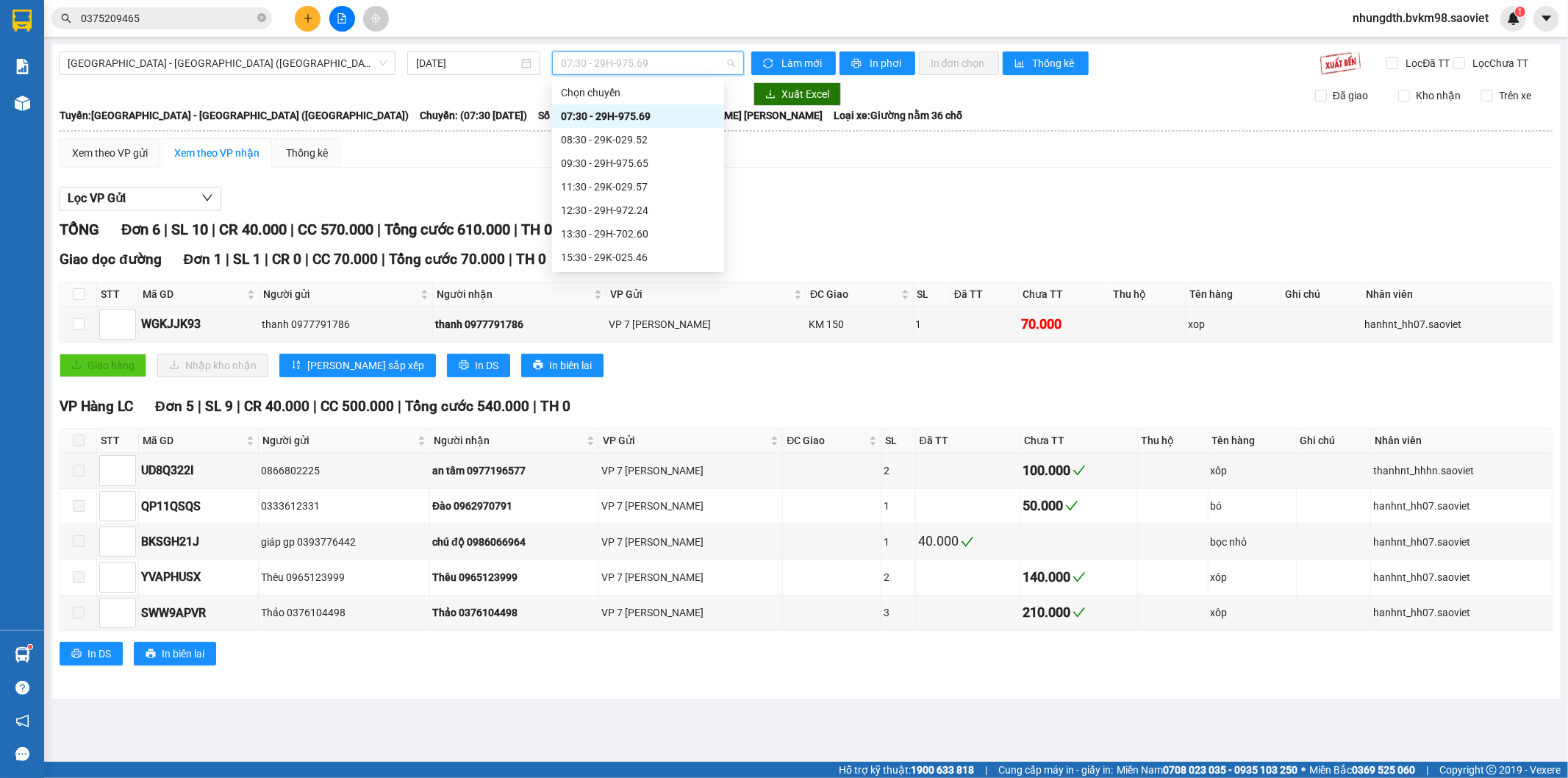
scroll to position [141, 0]
click at [626, 207] on div "20:30 - 29H-702.20" at bounding box center [638, 211] width 154 height 16
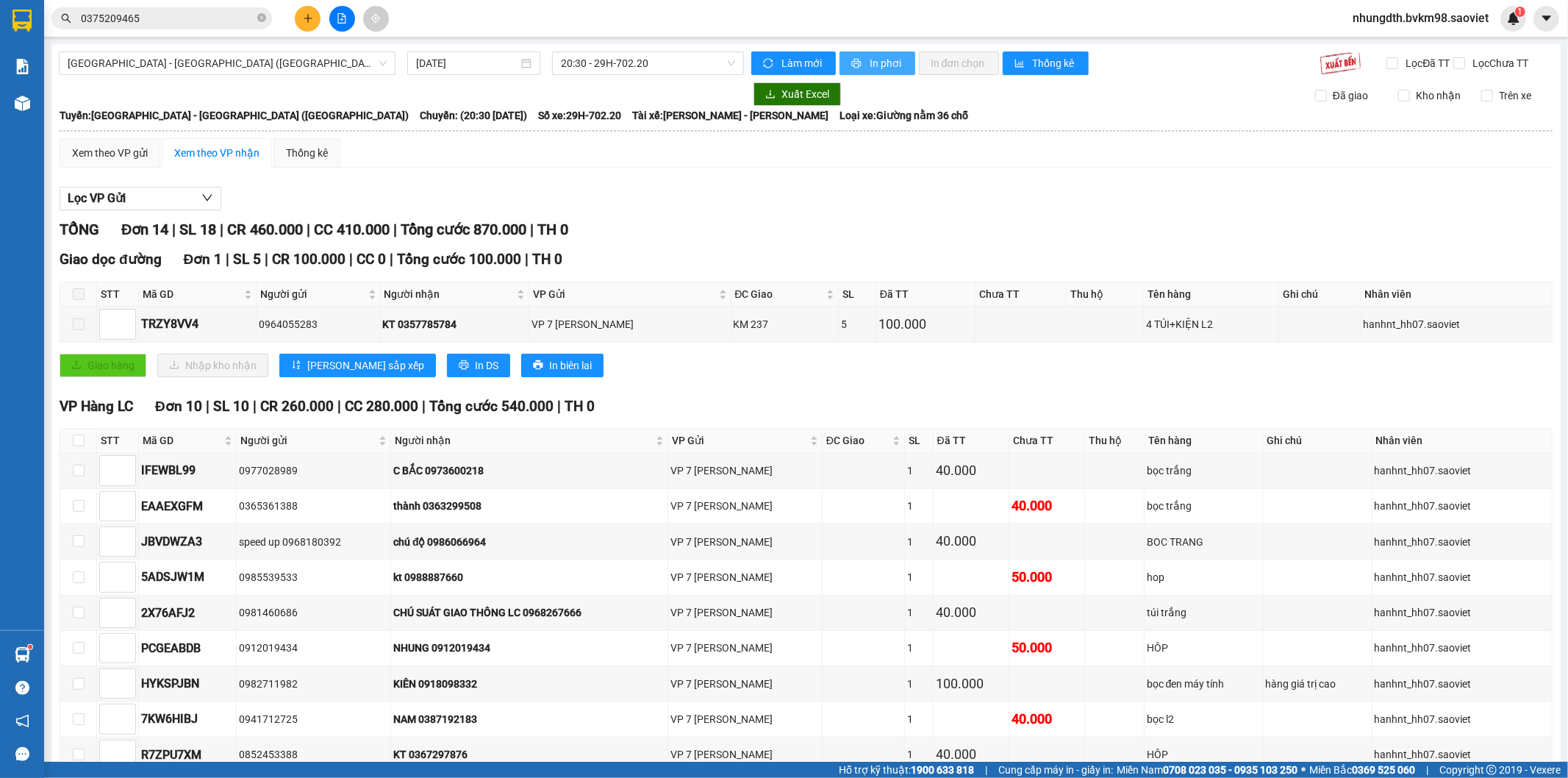
click at [851, 67] on icon "printer" at bounding box center [856, 63] width 11 height 11
click at [870, 67] on span "In phơi" at bounding box center [887, 63] width 34 height 16
